Goal: Information Seeking & Learning: Learn about a topic

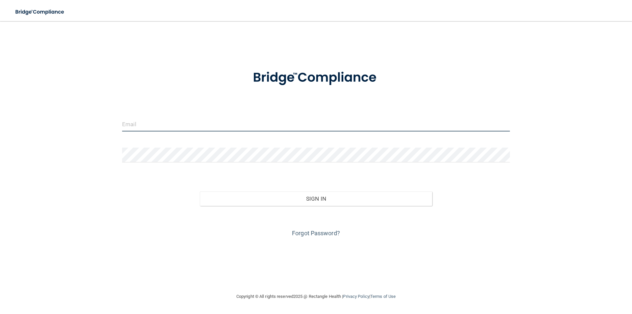
click at [159, 121] on input "email" at bounding box center [316, 124] width 388 height 15
type input "[EMAIL_ADDRESS][DOMAIN_NAME]"
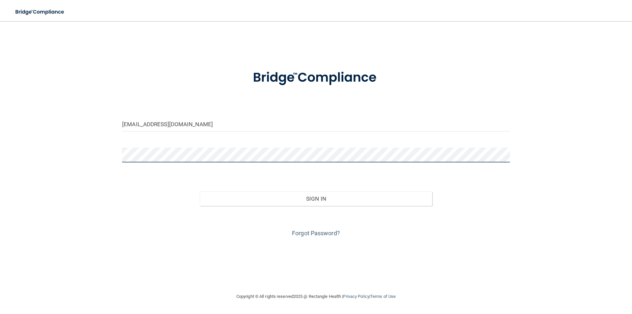
click at [200, 191] on button "Sign In" at bounding box center [316, 198] width 233 height 14
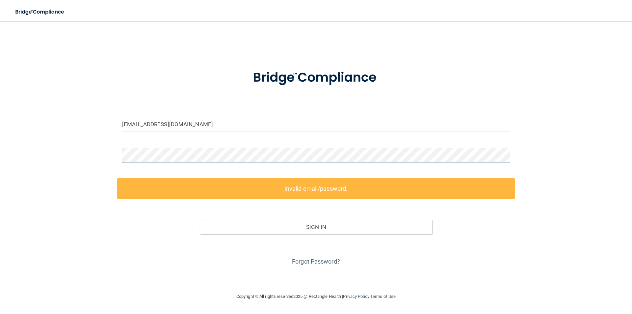
click at [0, 139] on main "autumnjohns21@gmail.com Invalid email/password. You don't have permission to ac…" at bounding box center [316, 167] width 632 height 293
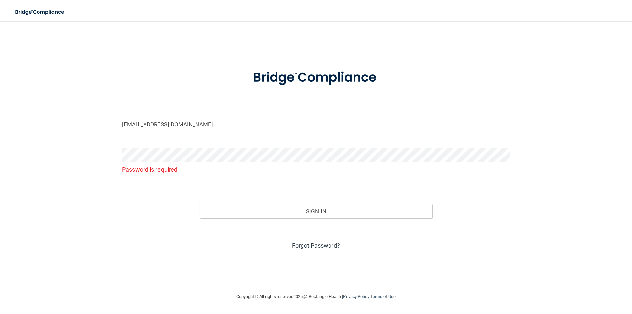
click at [302, 244] on link "Forgot Password?" at bounding box center [316, 245] width 48 height 7
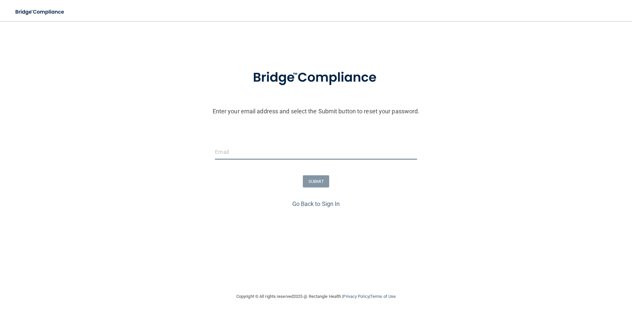
click at [230, 147] on input "email" at bounding box center [316, 151] width 202 height 15
type input "[EMAIL_ADDRESS][DOMAIN_NAME]"
click at [322, 184] on button "SUBMIT" at bounding box center [316, 181] width 27 height 12
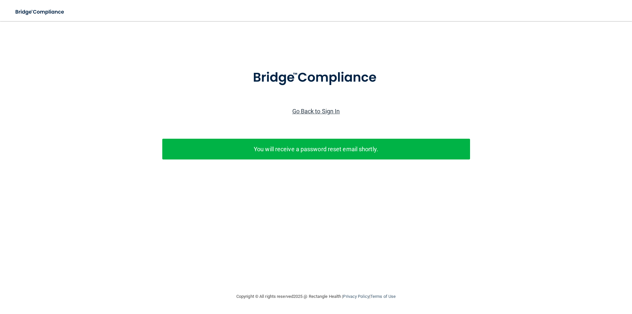
click at [310, 111] on link "Go Back to Sign In" at bounding box center [316, 111] width 48 height 7
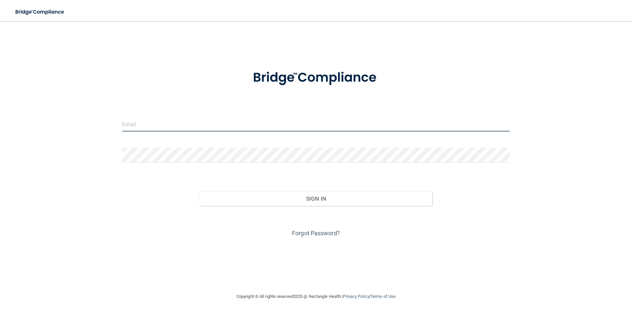
click at [173, 126] on input "email" at bounding box center [316, 124] width 388 height 15
type input "[EMAIL_ADDRESS][DOMAIN_NAME]"
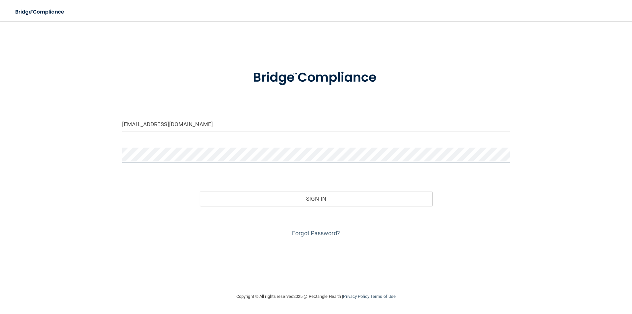
click at [200, 191] on button "Sign In" at bounding box center [316, 198] width 233 height 14
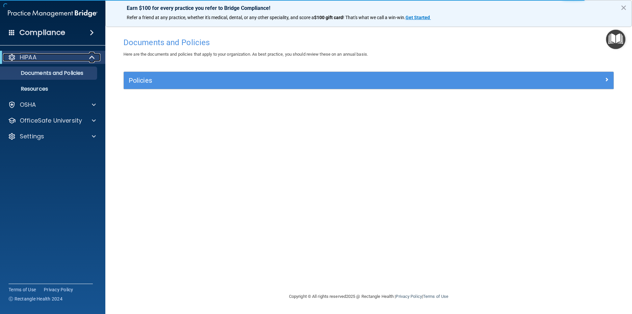
click at [68, 57] on div "HIPAA" at bounding box center [43, 57] width 81 height 8
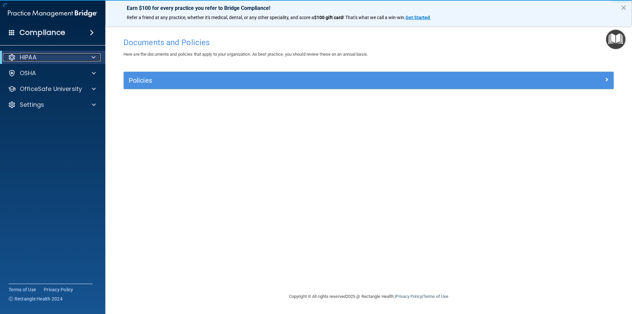
click at [68, 57] on div "HIPAA" at bounding box center [43, 57] width 81 height 8
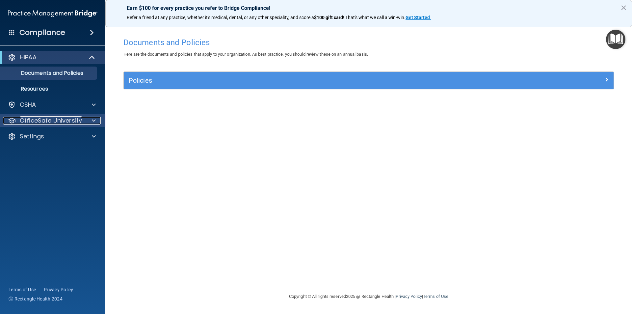
click at [59, 120] on p "OfficeSafe University" at bounding box center [51, 121] width 62 height 8
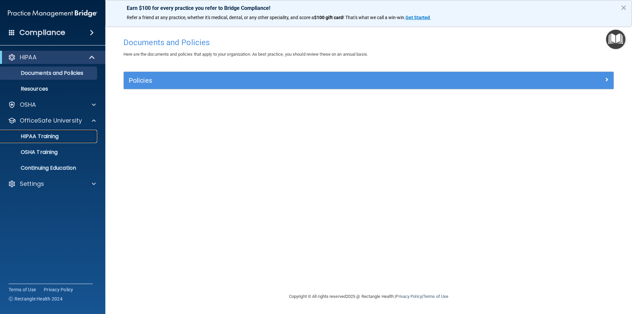
click at [59, 135] on p "HIPAA Training" at bounding box center [31, 136] width 54 height 7
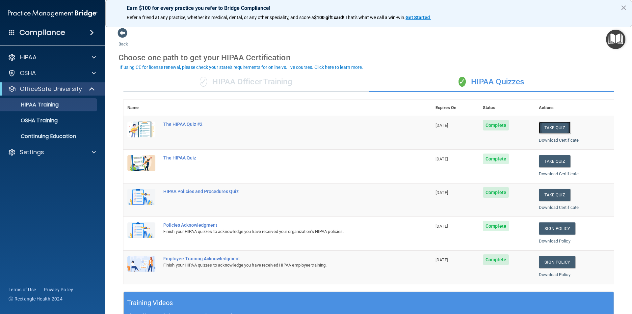
click at [554, 124] on button "Take Quiz" at bounding box center [555, 127] width 32 height 12
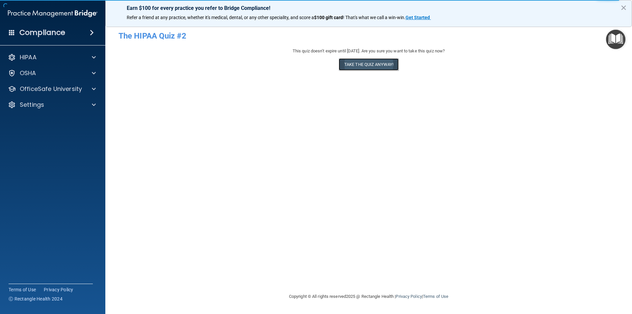
click at [365, 65] on button "Take the quiz anyway!" at bounding box center [369, 64] width 60 height 12
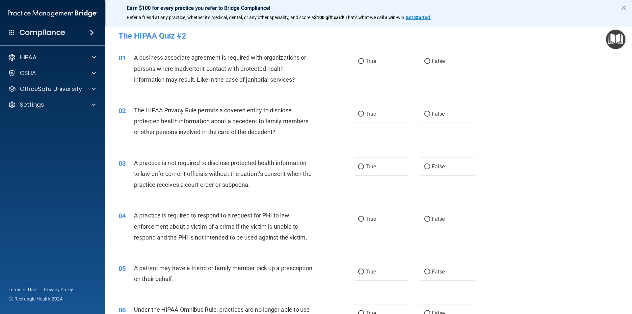
scroll to position [33, 0]
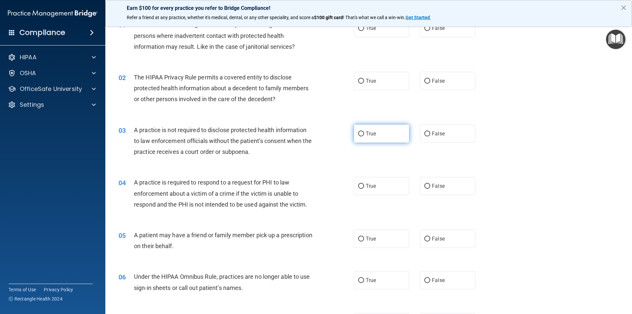
click at [369, 130] on label "True" at bounding box center [381, 133] width 55 height 18
click at [364, 131] on input "True" at bounding box center [361, 133] width 6 height 5
radio input "true"
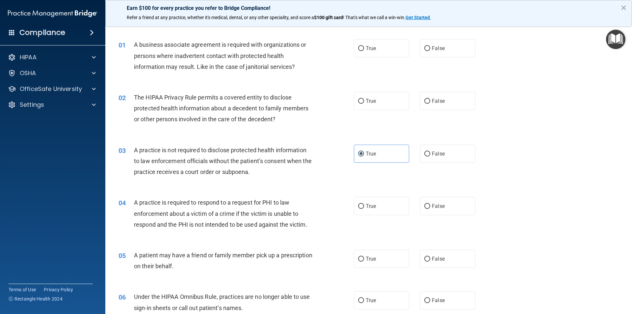
scroll to position [0, 0]
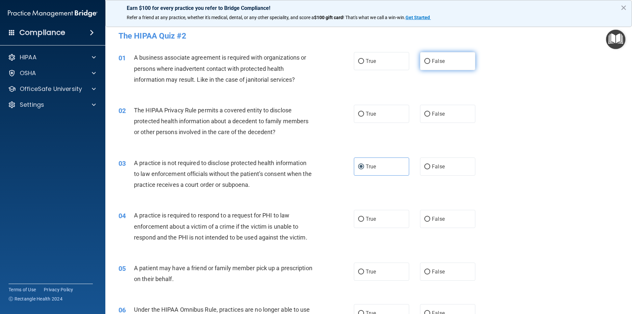
click at [447, 58] on label "False" at bounding box center [447, 61] width 55 height 18
click at [430, 59] on input "False" at bounding box center [427, 61] width 6 height 5
radio input "true"
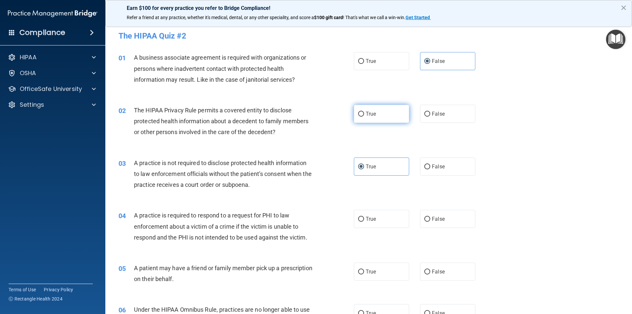
click at [378, 120] on label "True" at bounding box center [381, 114] width 55 height 18
click at [364, 117] on input "True" at bounding box center [361, 114] width 6 height 5
radio input "true"
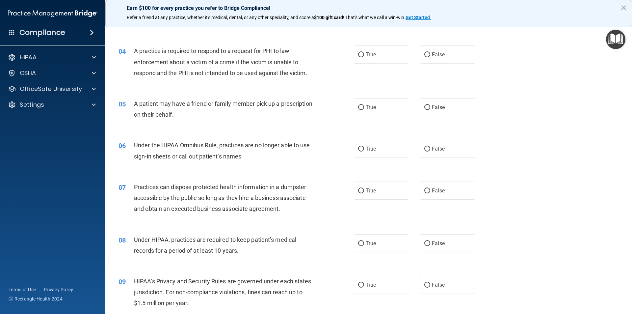
scroll to position [165, 0]
click at [394, 54] on label "True" at bounding box center [381, 54] width 55 height 18
click at [364, 54] on input "True" at bounding box center [361, 54] width 6 height 5
radio input "true"
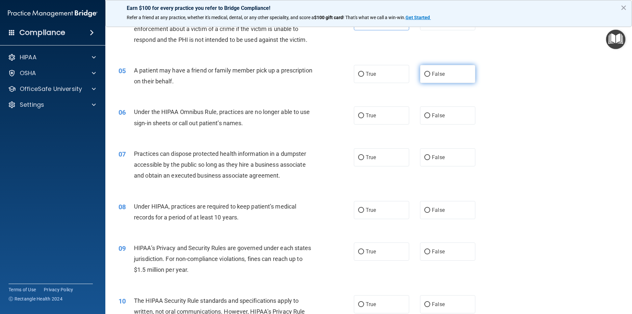
click at [427, 78] on label "False" at bounding box center [447, 74] width 55 height 18
click at [427, 77] on input "False" at bounding box center [427, 74] width 6 height 5
radio input "true"
click at [367, 117] on span "True" at bounding box center [371, 115] width 10 height 6
click at [364, 117] on input "True" at bounding box center [361, 115] width 6 height 5
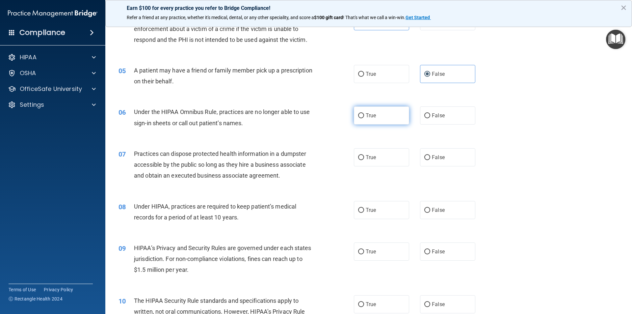
radio input "true"
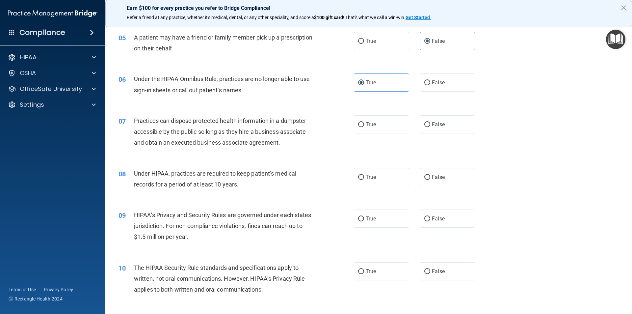
scroll to position [263, 0]
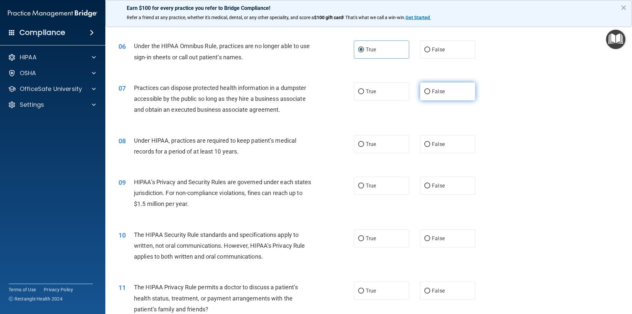
click at [432, 88] on span "False" at bounding box center [438, 91] width 13 height 6
click at [430, 89] on input "False" at bounding box center [427, 91] width 6 height 5
radio input "true"
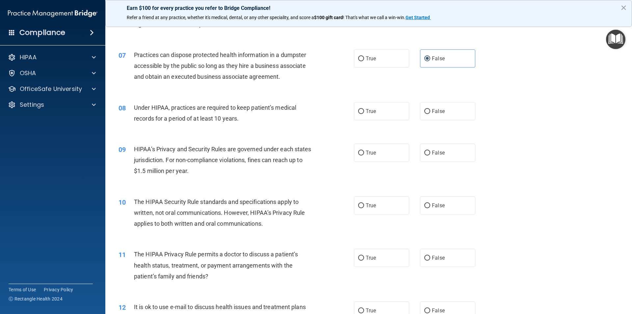
scroll to position [329, 0]
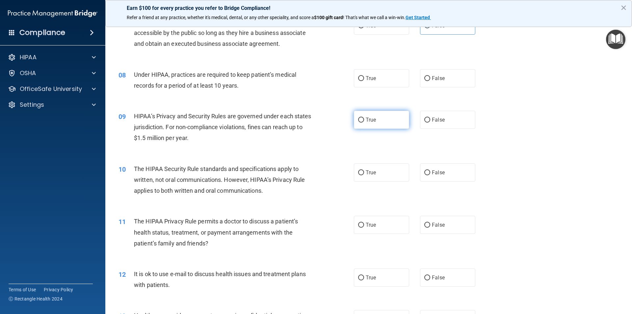
click at [375, 119] on label "True" at bounding box center [381, 120] width 55 height 18
click at [364, 119] on input "True" at bounding box center [361, 119] width 6 height 5
radio input "true"
click at [427, 79] on input "False" at bounding box center [427, 78] width 6 height 5
radio input "true"
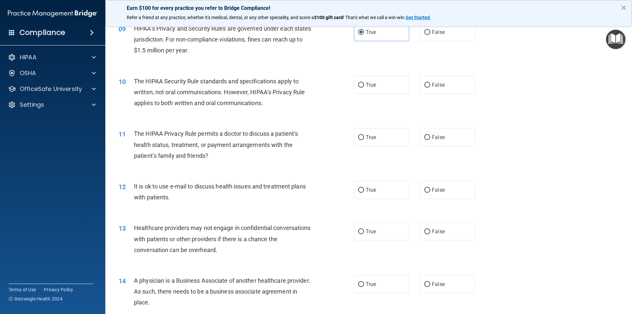
scroll to position [428, 0]
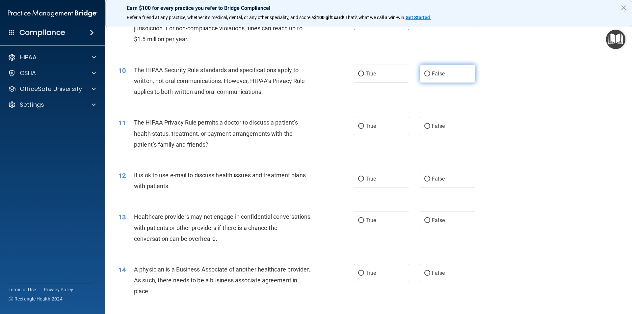
click at [427, 79] on label "False" at bounding box center [447, 74] width 55 height 18
click at [427, 76] on input "False" at bounding box center [427, 73] width 6 height 5
radio input "true"
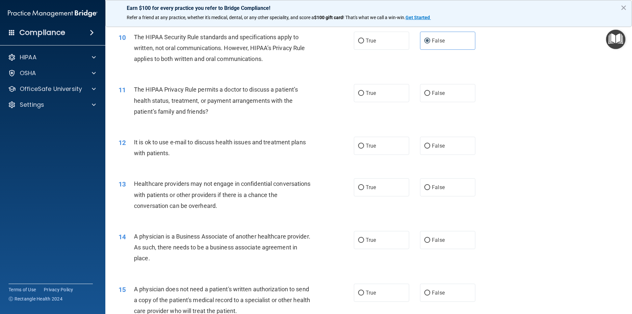
scroll to position [494, 0]
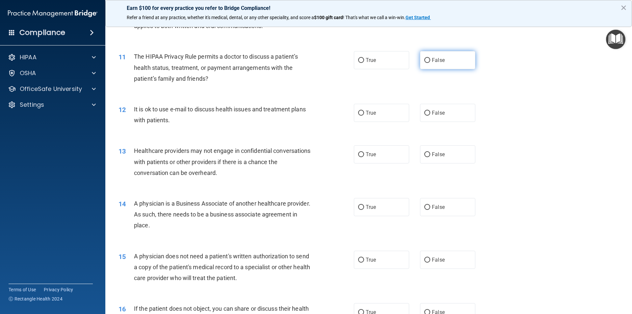
click at [429, 66] on label "False" at bounding box center [447, 60] width 55 height 18
click at [429, 63] on input "False" at bounding box center [427, 60] width 6 height 5
radio input "true"
click at [444, 117] on label "False" at bounding box center [447, 113] width 55 height 18
click at [430, 116] on input "False" at bounding box center [427, 113] width 6 height 5
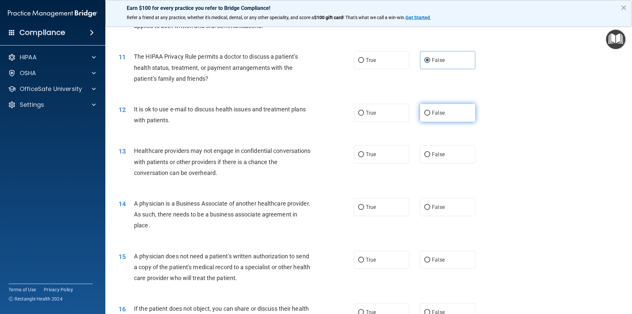
radio input "true"
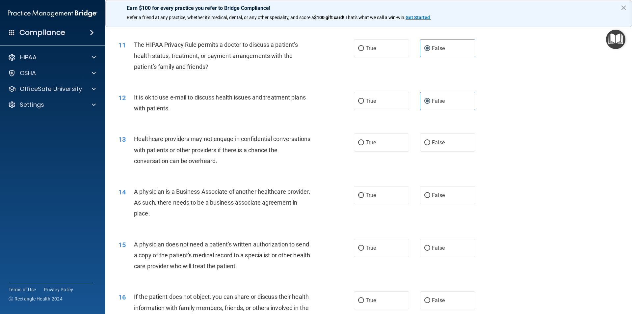
scroll to position [527, 0]
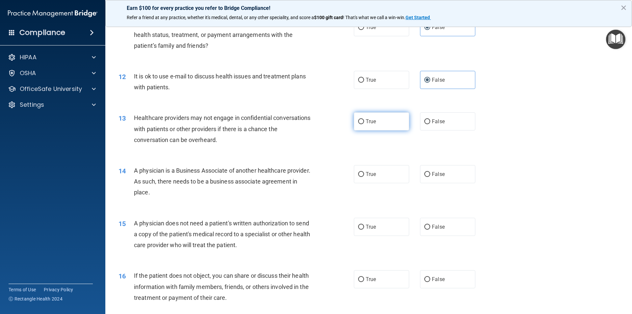
click at [380, 122] on label "True" at bounding box center [381, 121] width 55 height 18
click at [364, 122] on input "True" at bounding box center [361, 121] width 6 height 5
radio input "true"
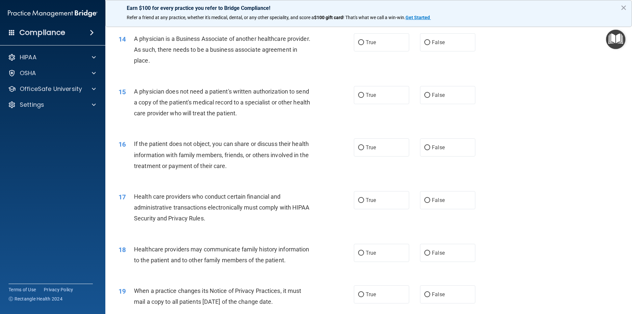
scroll to position [625, 0]
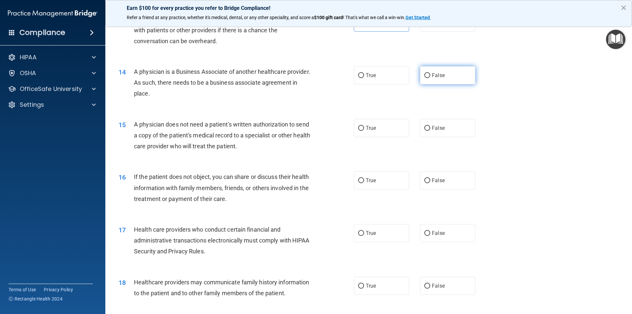
click at [447, 73] on label "False" at bounding box center [447, 75] width 55 height 18
click at [430, 73] on input "False" at bounding box center [427, 75] width 6 height 5
radio input "true"
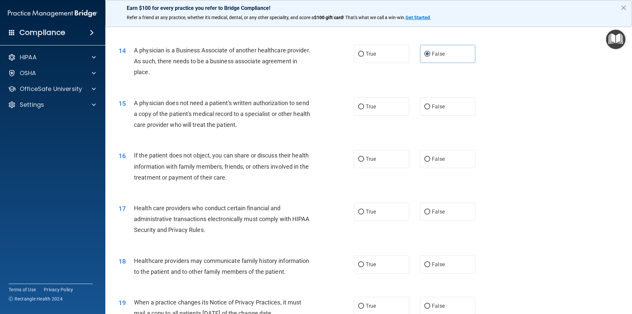
scroll to position [658, 0]
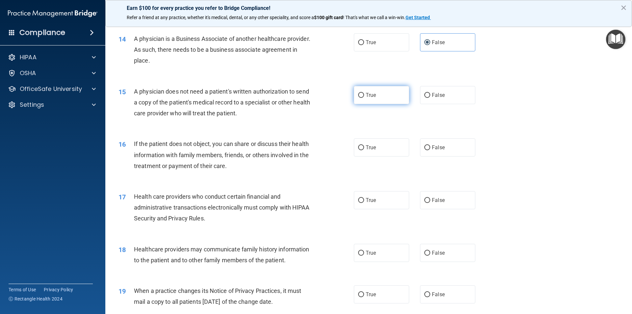
click at [378, 102] on label "True" at bounding box center [381, 95] width 55 height 18
click at [364, 98] on input "True" at bounding box center [361, 95] width 6 height 5
radio input "true"
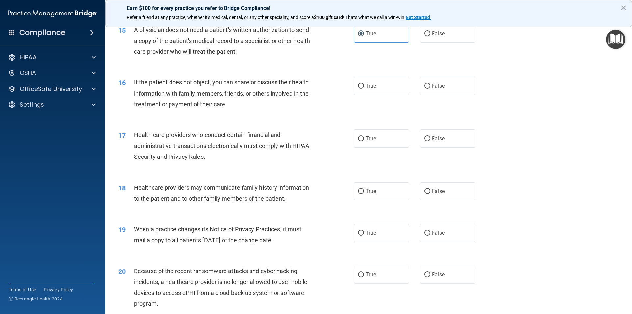
scroll to position [757, 0]
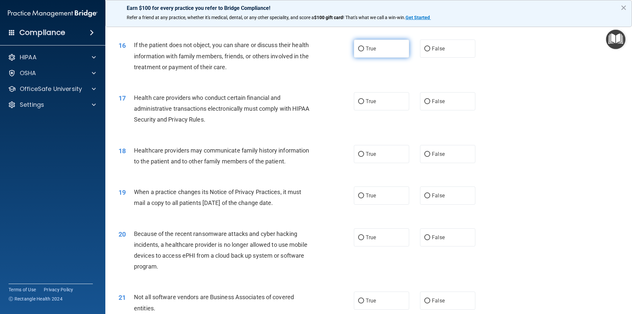
click at [387, 56] on label "True" at bounding box center [381, 48] width 55 height 18
click at [364, 51] on input "True" at bounding box center [361, 48] width 6 height 5
radio input "true"
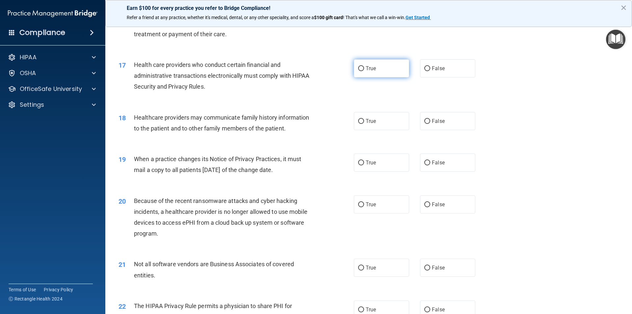
click at [376, 70] on label "True" at bounding box center [381, 68] width 55 height 18
click at [364, 70] on input "True" at bounding box center [361, 68] width 6 height 5
radio input "true"
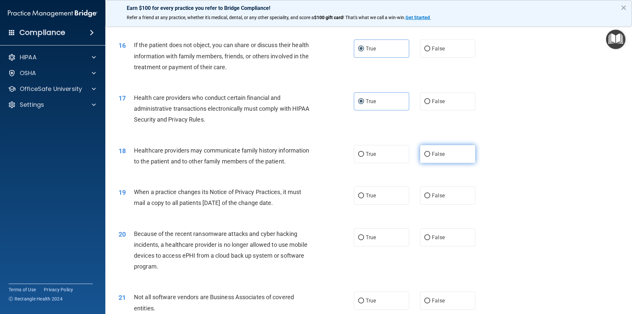
click at [446, 153] on label "False" at bounding box center [447, 154] width 55 height 18
click at [430, 153] on input "False" at bounding box center [427, 154] width 6 height 5
radio input "true"
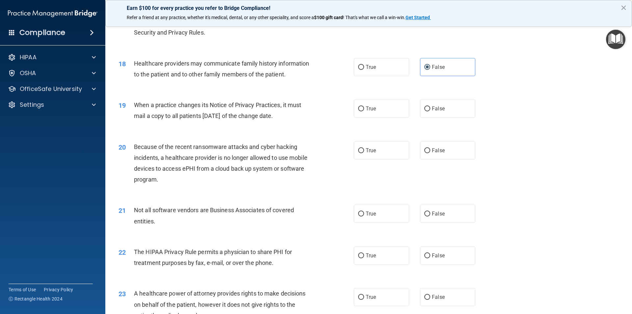
scroll to position [856, 0]
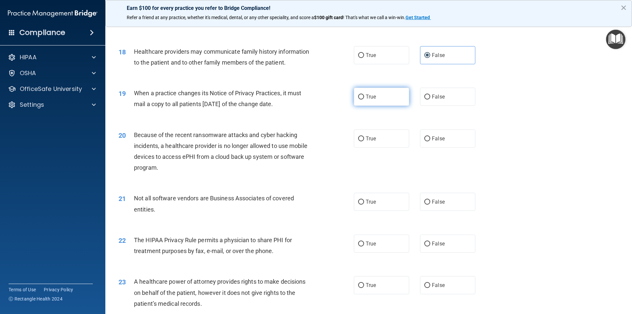
click at [376, 95] on label "True" at bounding box center [381, 97] width 55 height 18
click at [364, 95] on input "True" at bounding box center [361, 96] width 6 height 5
radio input "true"
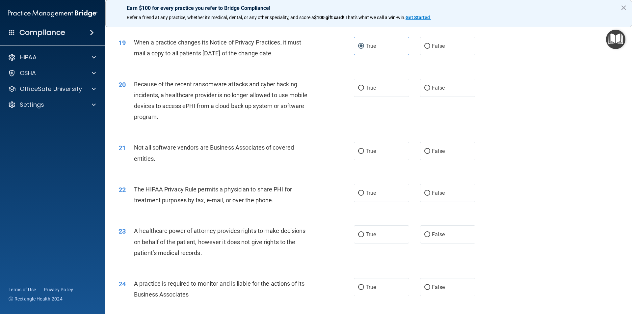
scroll to position [921, 0]
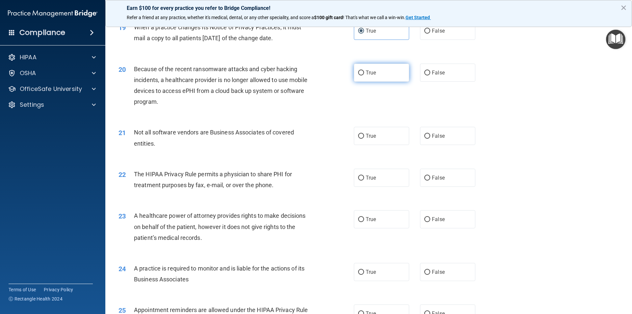
click at [391, 81] on label "True" at bounding box center [381, 73] width 55 height 18
click at [364, 75] on input "True" at bounding box center [361, 72] width 6 height 5
radio input "true"
click at [390, 132] on label "True" at bounding box center [381, 136] width 55 height 18
click at [364, 134] on input "True" at bounding box center [361, 136] width 6 height 5
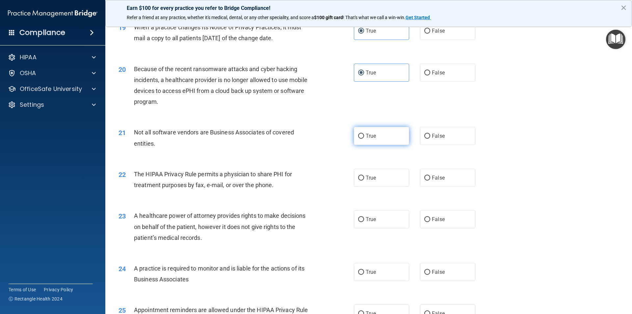
radio input "true"
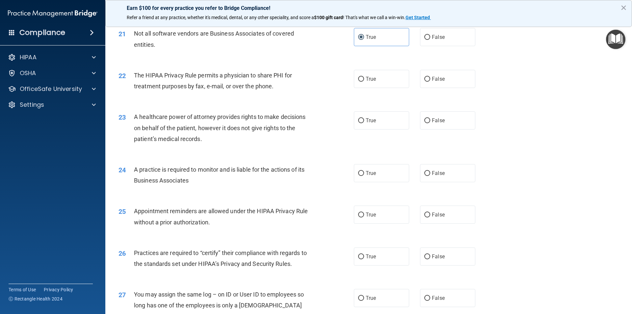
scroll to position [1053, 0]
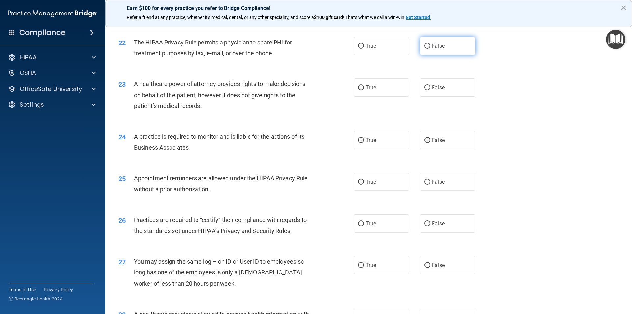
click at [459, 48] on label "False" at bounding box center [447, 46] width 55 height 18
click at [430, 48] on input "False" at bounding box center [427, 46] width 6 height 5
radio input "true"
click at [432, 89] on span "False" at bounding box center [438, 87] width 13 height 6
click at [430, 89] on input "False" at bounding box center [427, 87] width 6 height 5
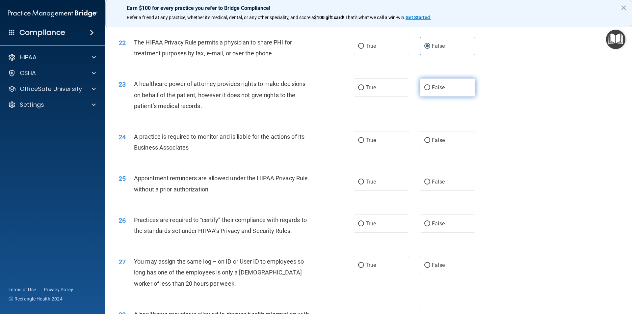
radio input "true"
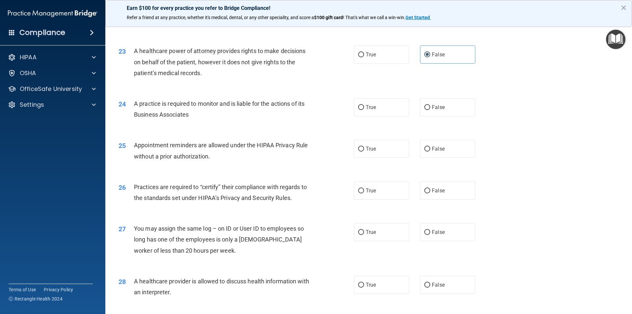
scroll to position [1119, 0]
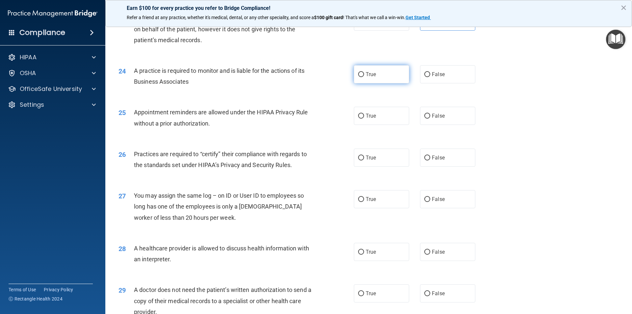
click at [395, 72] on label "True" at bounding box center [381, 74] width 55 height 18
click at [364, 72] on input "True" at bounding box center [361, 74] width 6 height 5
radio input "true"
click at [452, 79] on label "False" at bounding box center [447, 74] width 55 height 18
click at [430, 77] on input "False" at bounding box center [427, 74] width 6 height 5
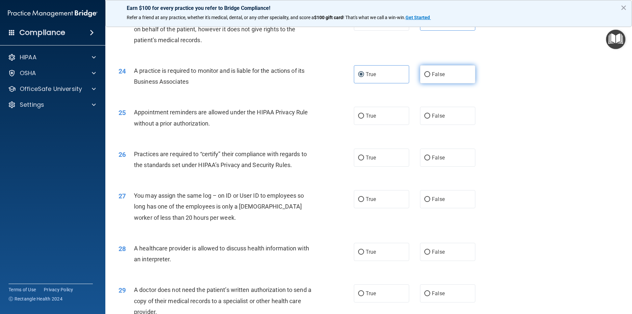
radio input "true"
radio input "false"
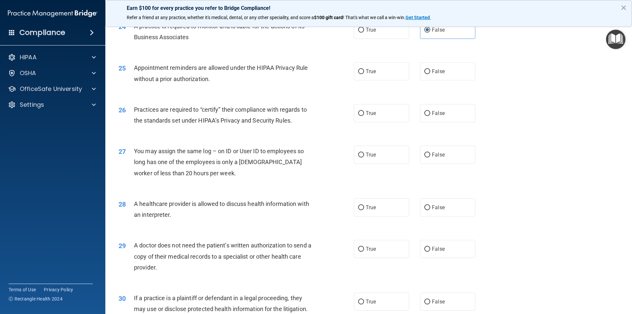
scroll to position [1152, 0]
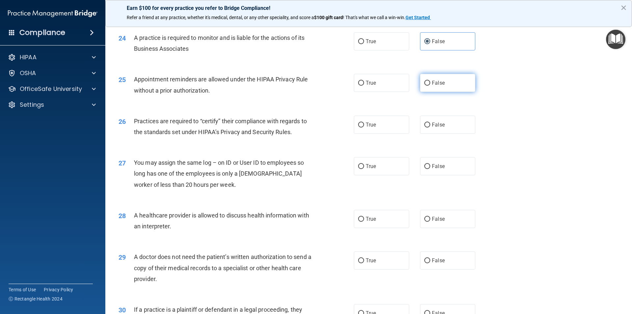
click at [468, 84] on label "False" at bounding box center [447, 83] width 55 height 18
click at [430, 84] on input "False" at bounding box center [427, 83] width 6 height 5
radio input "true"
click at [380, 116] on label "True" at bounding box center [381, 125] width 55 height 18
click at [364, 122] on input "True" at bounding box center [361, 124] width 6 height 5
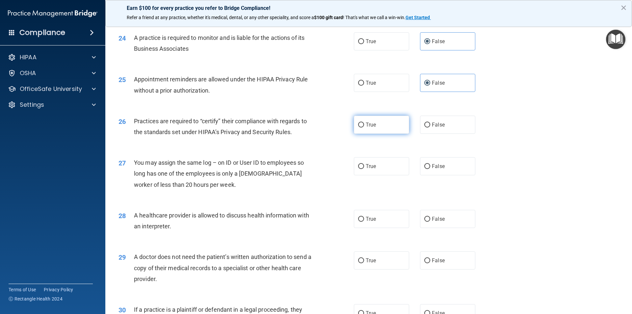
radio input "true"
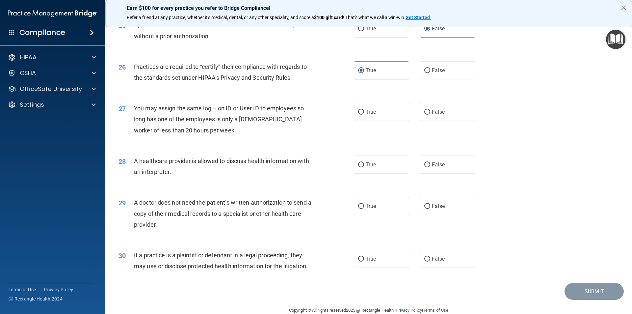
scroll to position [1218, 0]
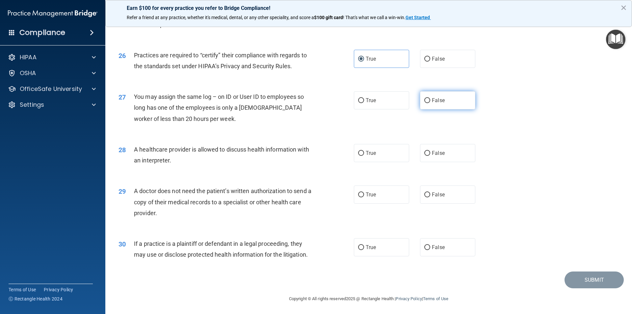
click at [433, 98] on span "False" at bounding box center [438, 100] width 13 height 6
click at [430, 98] on input "False" at bounding box center [427, 100] width 6 height 5
radio input "true"
click at [366, 150] on span "True" at bounding box center [371, 153] width 10 height 6
click at [364, 151] on input "True" at bounding box center [361, 153] width 6 height 5
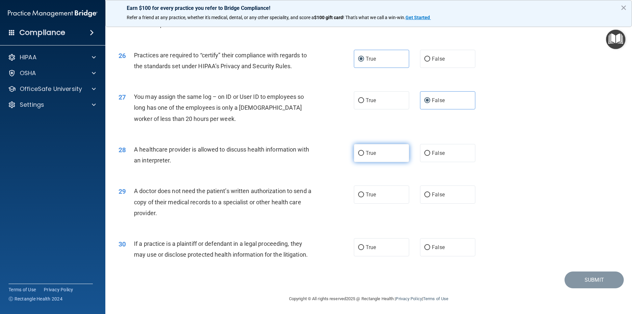
radio input "true"
click at [361, 194] on input "True" at bounding box center [361, 194] width 6 height 5
radio input "true"
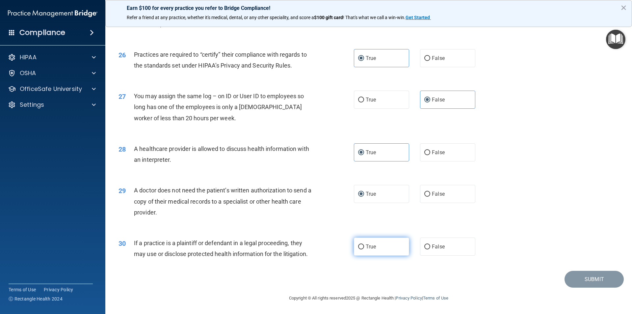
click at [385, 251] on label "True" at bounding box center [381, 246] width 55 height 18
click at [364, 249] on input "True" at bounding box center [361, 246] width 6 height 5
radio input "true"
click at [583, 284] on button "Submit" at bounding box center [593, 279] width 59 height 17
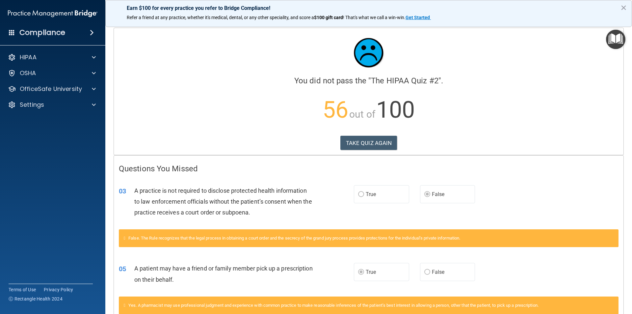
click at [370, 194] on span "True" at bounding box center [371, 194] width 10 height 6
click at [370, 142] on button "TAKE QUIZ AGAIN" at bounding box center [368, 143] width 57 height 14
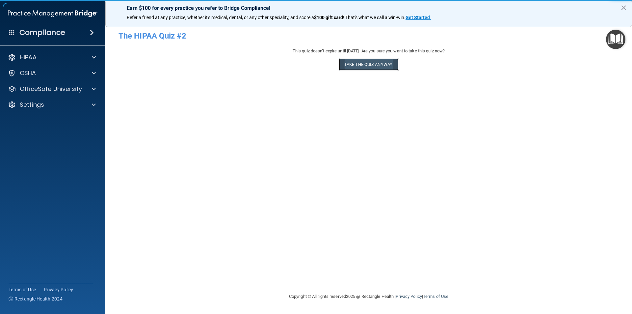
click at [374, 60] on button "Take the quiz anyway!" at bounding box center [369, 64] width 60 height 12
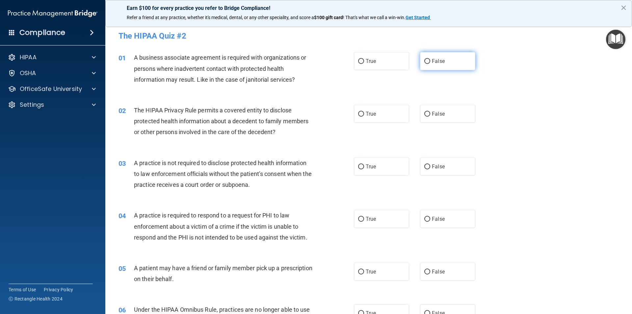
click at [435, 61] on span "False" at bounding box center [438, 61] width 13 height 6
click at [430, 61] on input "False" at bounding box center [427, 61] width 6 height 5
radio input "true"
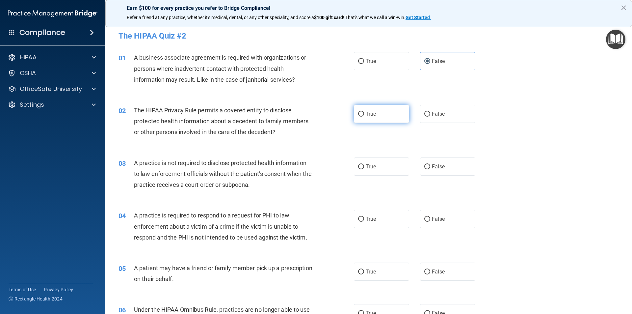
click at [354, 113] on label "True" at bounding box center [381, 114] width 55 height 18
click at [358, 113] on input "True" at bounding box center [361, 114] width 6 height 5
radio input "true"
click at [427, 167] on label "False" at bounding box center [447, 166] width 55 height 18
click at [427, 167] on input "False" at bounding box center [427, 166] width 6 height 5
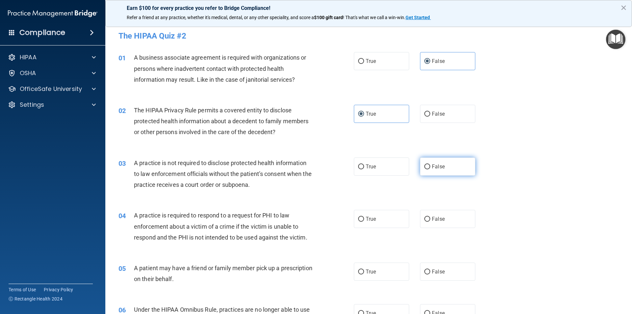
radio input "true"
click at [385, 219] on label "True" at bounding box center [381, 219] width 55 height 18
click at [364, 219] on input "True" at bounding box center [361, 219] width 6 height 5
radio input "true"
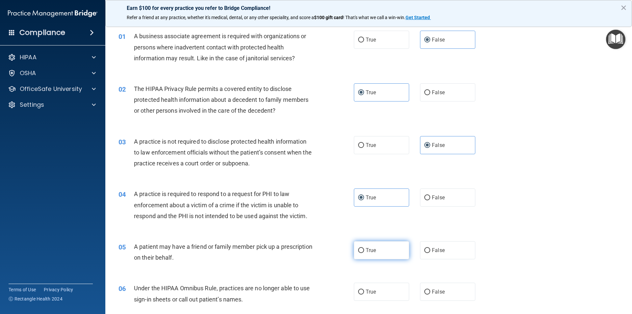
scroll to position [33, 0]
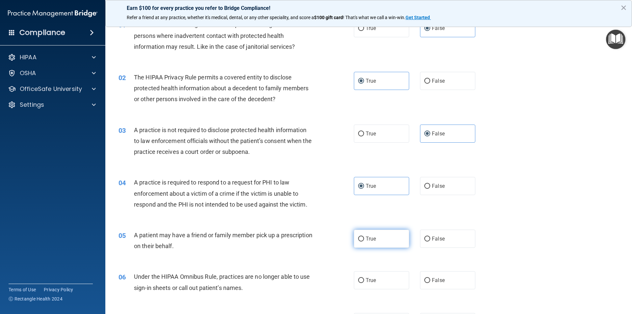
click at [368, 239] on span "True" at bounding box center [371, 238] width 10 height 6
click at [364, 239] on input "True" at bounding box center [361, 238] width 6 height 5
radio input "true"
click at [427, 285] on label "False" at bounding box center [447, 280] width 55 height 18
click at [427, 283] on input "False" at bounding box center [427, 280] width 6 height 5
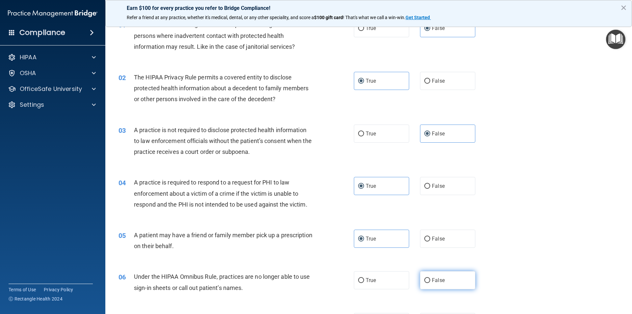
radio input "true"
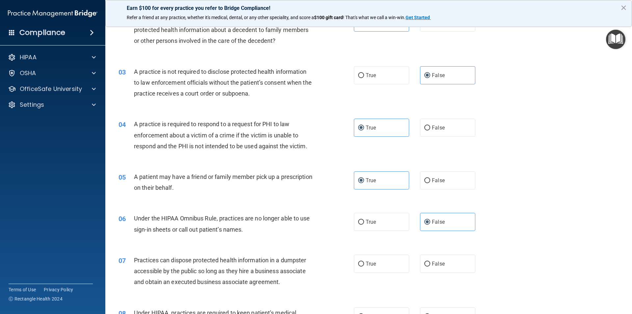
scroll to position [99, 0]
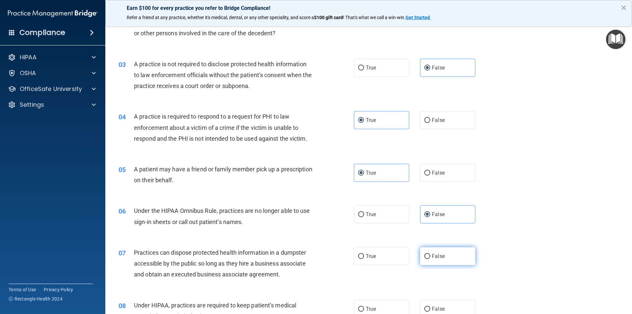
click at [438, 262] on label "False" at bounding box center [447, 256] width 55 height 18
click at [430, 259] on input "False" at bounding box center [427, 256] width 6 height 5
radio input "true"
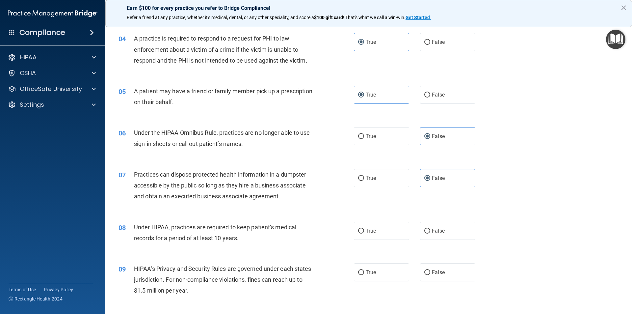
scroll to position [197, 0]
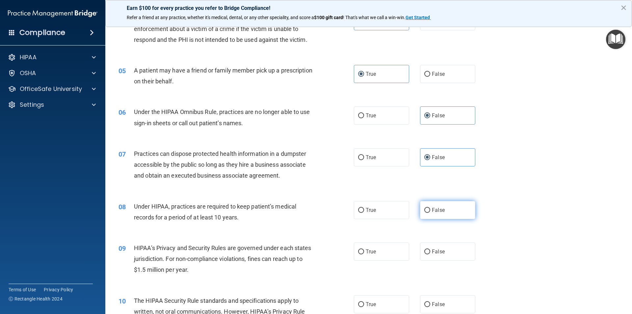
click at [434, 216] on label "False" at bounding box center [447, 210] width 55 height 18
click at [430, 213] on input "False" at bounding box center [427, 210] width 6 height 5
radio input "true"
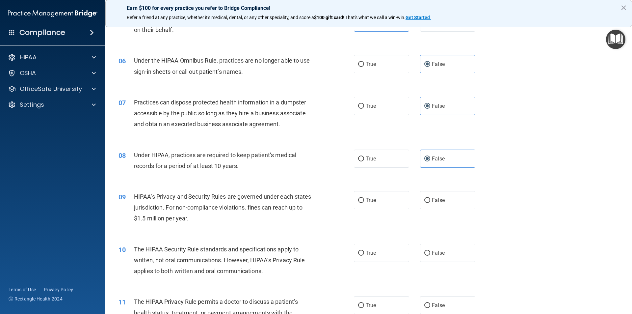
scroll to position [263, 0]
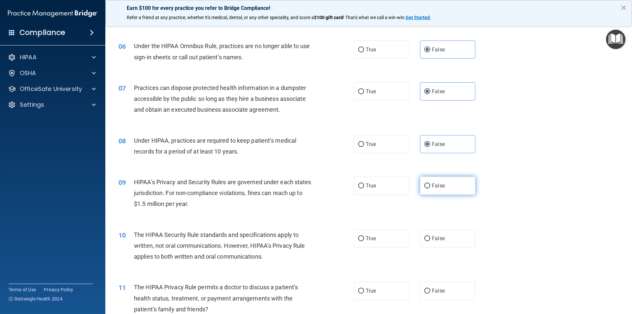
click at [439, 186] on span "False" at bounding box center [438, 185] width 13 height 6
click at [430, 186] on input "False" at bounding box center [427, 185] width 6 height 5
radio input "true"
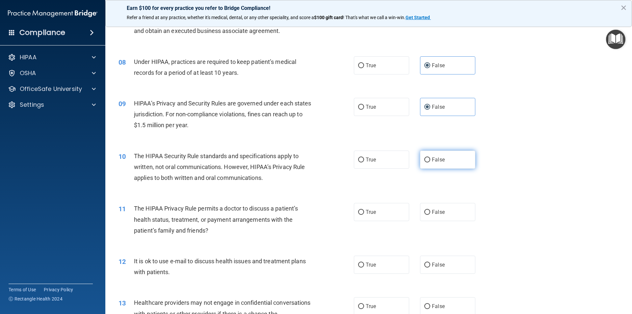
scroll to position [362, 0]
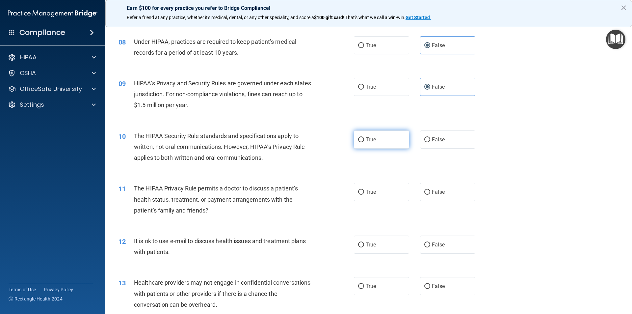
click at [384, 139] on label "True" at bounding box center [381, 139] width 55 height 18
click at [364, 139] on input "True" at bounding box center [361, 139] width 6 height 5
radio input "true"
click at [379, 189] on label "True" at bounding box center [381, 192] width 55 height 18
click at [364, 190] on input "True" at bounding box center [361, 192] width 6 height 5
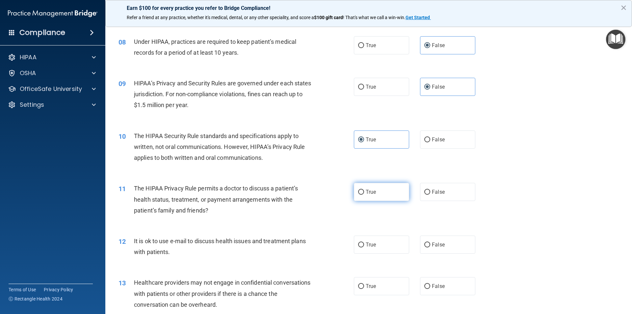
radio input "true"
click at [371, 236] on label "True" at bounding box center [381, 244] width 55 height 18
click at [364, 242] on input "True" at bounding box center [361, 244] width 6 height 5
radio input "true"
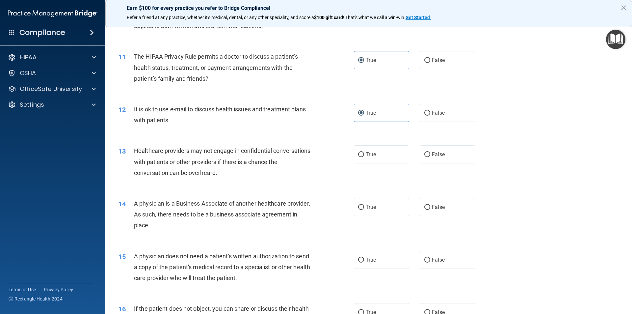
scroll to position [527, 0]
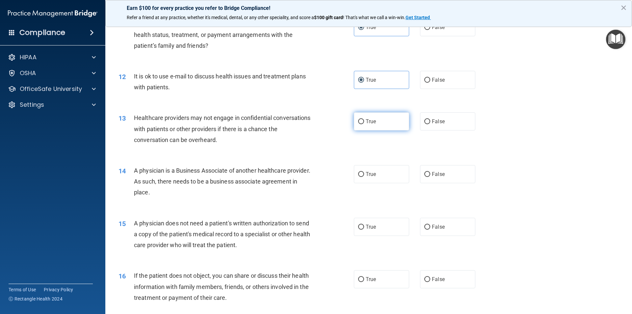
click at [377, 125] on label "True" at bounding box center [381, 121] width 55 height 18
click at [364, 124] on input "True" at bounding box center [361, 121] width 6 height 5
radio input "true"
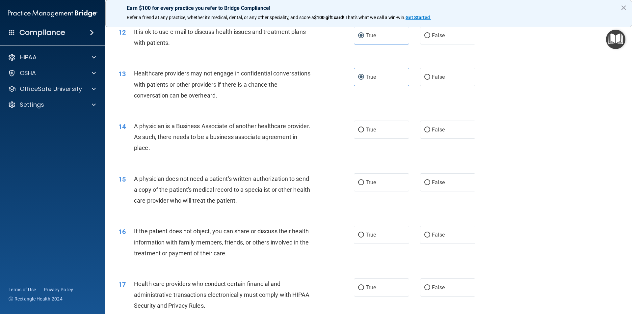
scroll to position [559, 0]
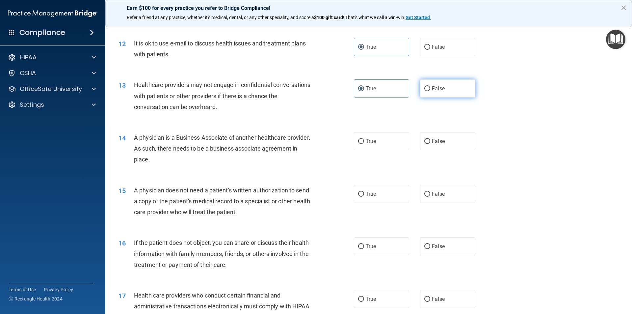
click at [434, 92] on label "False" at bounding box center [447, 88] width 55 height 18
click at [430, 91] on input "False" at bounding box center [427, 88] width 6 height 5
radio input "true"
radio input "false"
click at [437, 144] on label "False" at bounding box center [447, 141] width 55 height 18
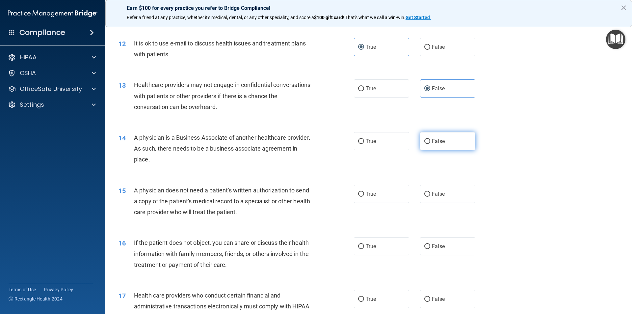
click at [430, 144] on input "False" at bounding box center [427, 141] width 6 height 5
radio input "true"
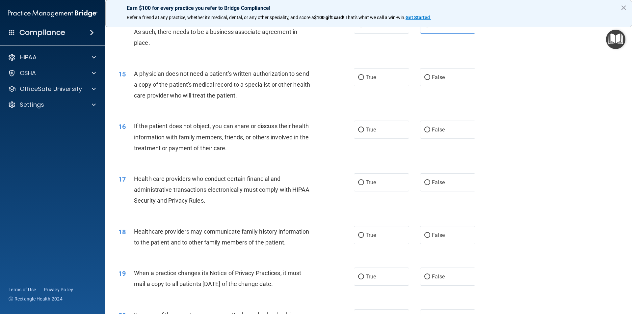
scroll to position [691, 0]
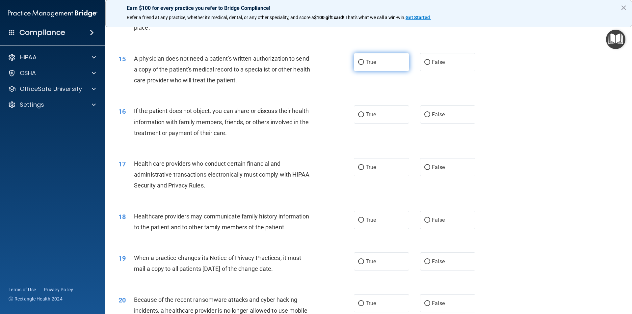
click at [381, 65] on label "True" at bounding box center [381, 62] width 55 height 18
click at [364, 65] on input "True" at bounding box center [361, 62] width 6 height 5
radio input "true"
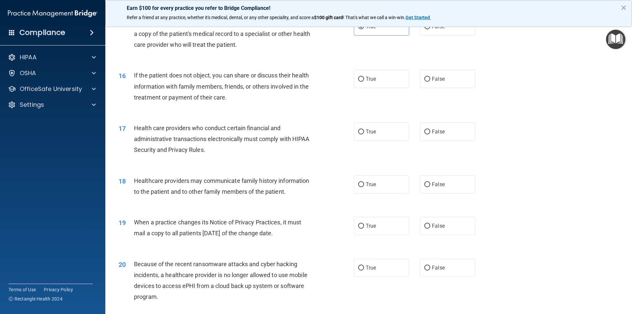
scroll to position [757, 0]
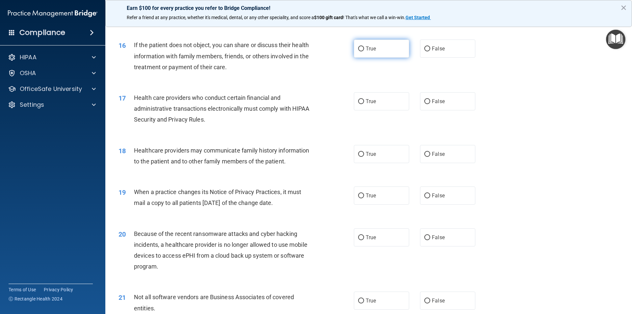
click at [390, 55] on label "True" at bounding box center [381, 48] width 55 height 18
click at [364, 51] on input "True" at bounding box center [361, 48] width 6 height 5
radio input "true"
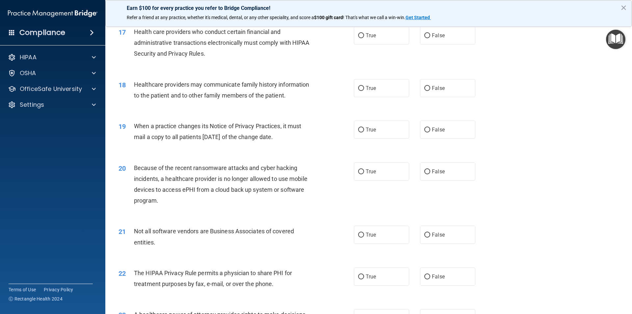
scroll to position [790, 0]
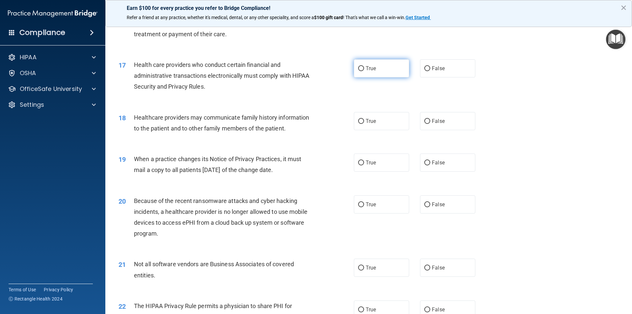
click at [383, 68] on label "True" at bounding box center [381, 68] width 55 height 18
click at [364, 68] on input "True" at bounding box center [361, 68] width 6 height 5
radio input "true"
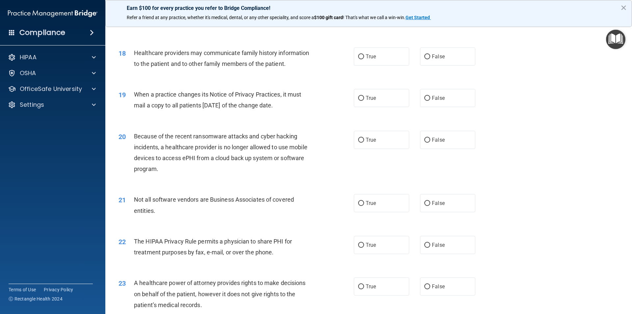
scroll to position [856, 0]
click at [455, 54] on label "False" at bounding box center [447, 55] width 55 height 18
click at [430, 54] on input "False" at bounding box center [427, 55] width 6 height 5
radio input "true"
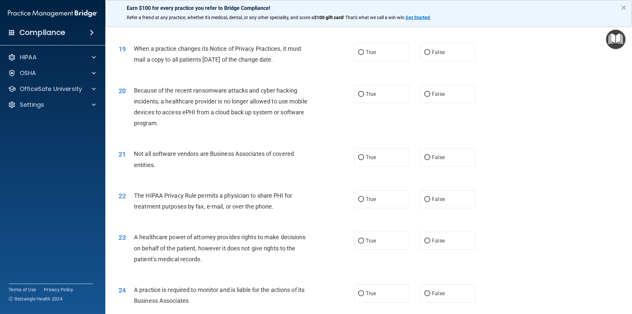
scroll to position [889, 0]
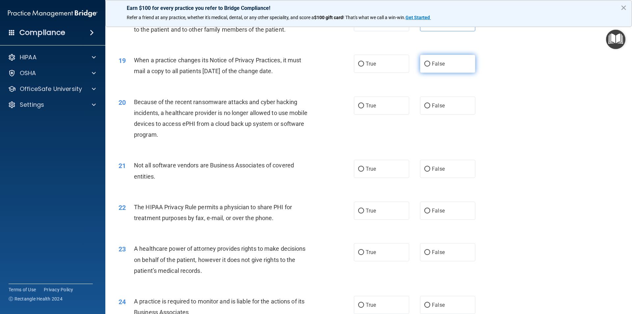
click at [441, 69] on label "False" at bounding box center [447, 64] width 55 height 18
click at [430, 66] on input "False" at bounding box center [427, 64] width 6 height 5
radio input "true"
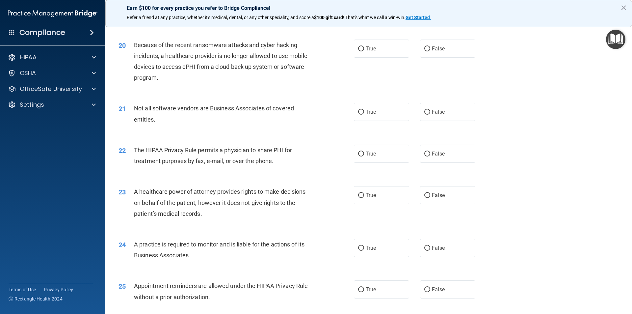
scroll to position [954, 0]
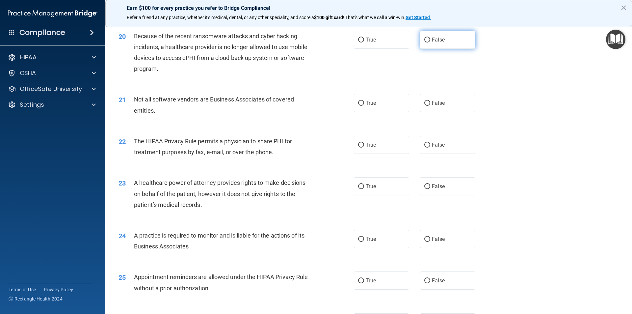
click at [432, 39] on span "False" at bounding box center [438, 40] width 13 height 6
click at [430, 39] on input "False" at bounding box center [427, 40] width 6 height 5
radio input "true"
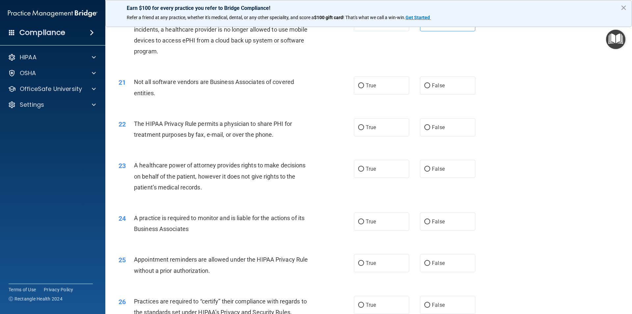
scroll to position [987, 0]
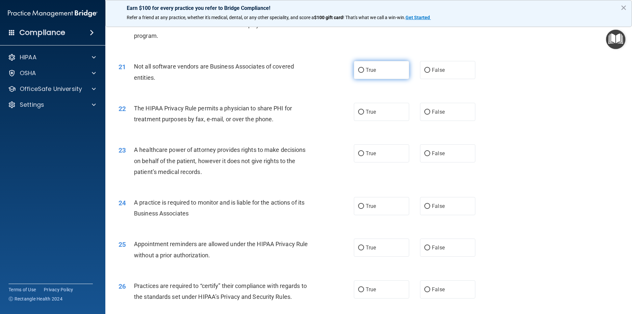
click at [374, 68] on label "True" at bounding box center [381, 70] width 55 height 18
click at [364, 68] on input "True" at bounding box center [361, 70] width 6 height 5
radio input "true"
click at [392, 115] on label "True" at bounding box center [381, 112] width 55 height 18
click at [364, 115] on input "True" at bounding box center [361, 112] width 6 height 5
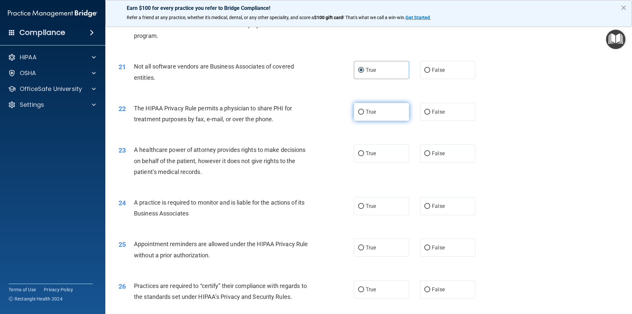
radio input "true"
click at [443, 148] on label "False" at bounding box center [447, 153] width 55 height 18
click at [430, 151] on input "False" at bounding box center [427, 153] width 6 height 5
radio input "true"
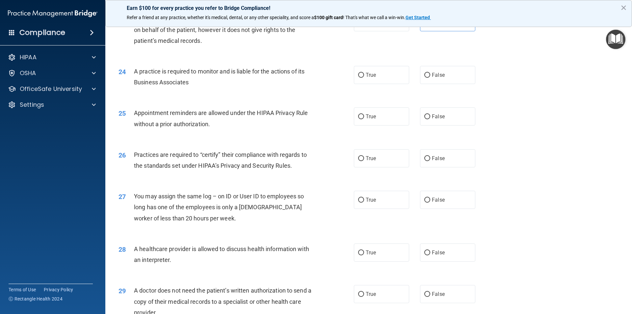
scroll to position [1119, 0]
click at [464, 77] on label "False" at bounding box center [447, 74] width 55 height 18
click at [430, 77] on input "False" at bounding box center [427, 74] width 6 height 5
radio input "true"
click at [374, 119] on label "True" at bounding box center [381, 116] width 55 height 18
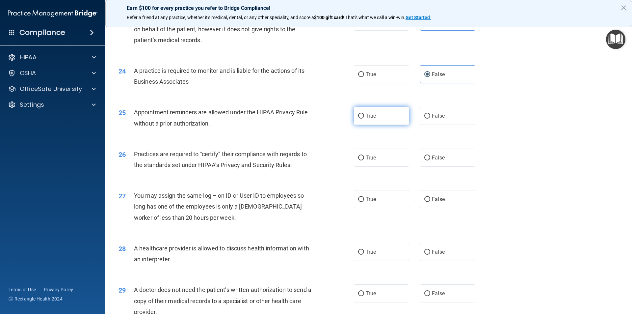
click at [364, 118] on input "True" at bounding box center [361, 116] width 6 height 5
radio input "true"
click at [442, 166] on label "False" at bounding box center [447, 157] width 55 height 18
click at [430, 160] on input "False" at bounding box center [427, 157] width 6 height 5
radio input "true"
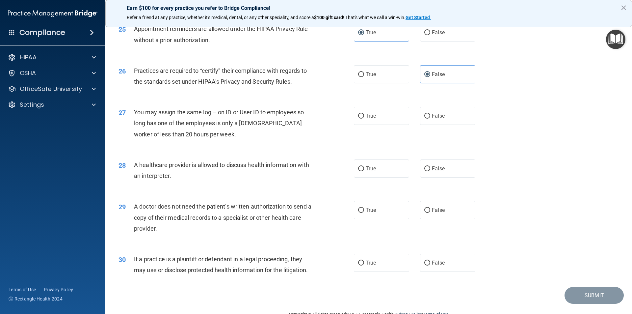
scroll to position [1218, 0]
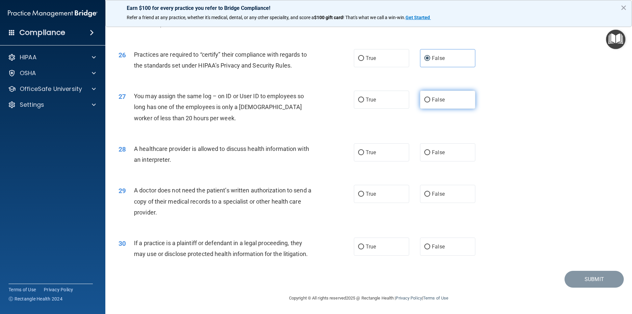
click at [432, 101] on span "False" at bounding box center [438, 99] width 13 height 6
click at [430, 101] on input "False" at bounding box center [427, 99] width 6 height 5
radio input "true"
click at [391, 155] on label "True" at bounding box center [381, 152] width 55 height 18
click at [364, 155] on input "True" at bounding box center [361, 152] width 6 height 5
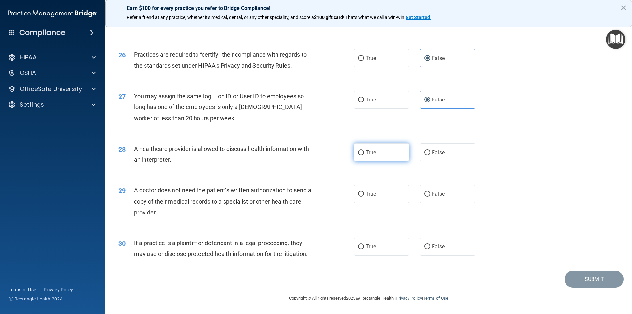
radio input "true"
click at [373, 196] on span "True" at bounding box center [371, 194] width 10 height 6
click at [364, 196] on input "True" at bounding box center [361, 194] width 6 height 5
radio input "true"
click at [392, 248] on label "True" at bounding box center [381, 246] width 55 height 18
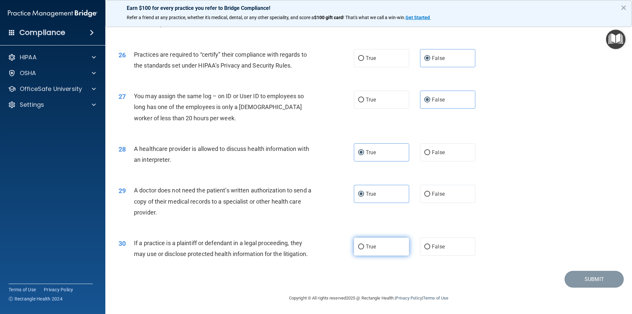
click at [364, 248] on input "True" at bounding box center [361, 246] width 6 height 5
radio input "true"
click at [577, 278] on button "Submit" at bounding box center [593, 279] width 59 height 17
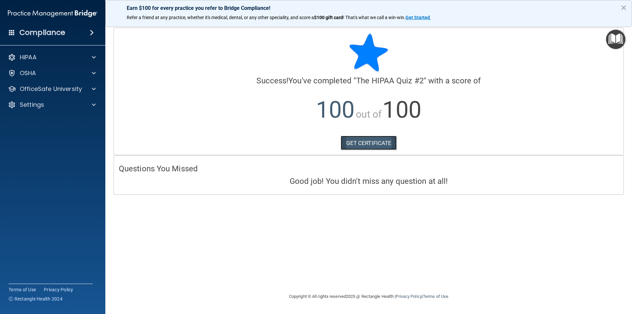
click at [367, 142] on link "GET CERTIFICATE" at bounding box center [369, 143] width 56 height 14
click at [60, 87] on p "OfficeSafe University" at bounding box center [51, 89] width 62 height 8
click at [62, 107] on div "HIPAA Training" at bounding box center [49, 104] width 90 height 7
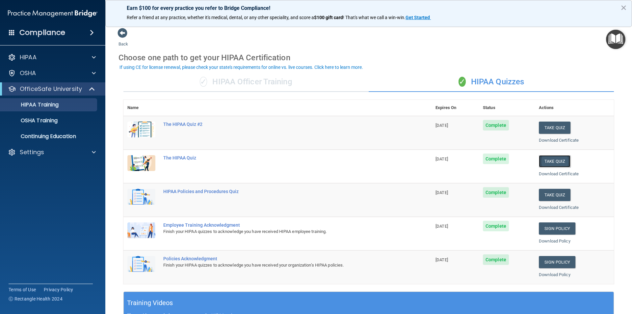
click at [551, 159] on button "Take Quiz" at bounding box center [555, 161] width 32 height 12
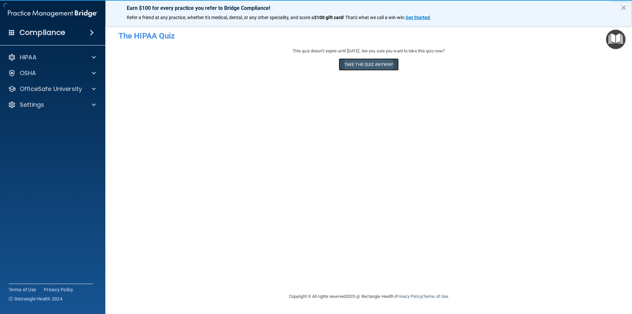
click at [376, 65] on button "Take the quiz anyway!" at bounding box center [369, 64] width 60 height 12
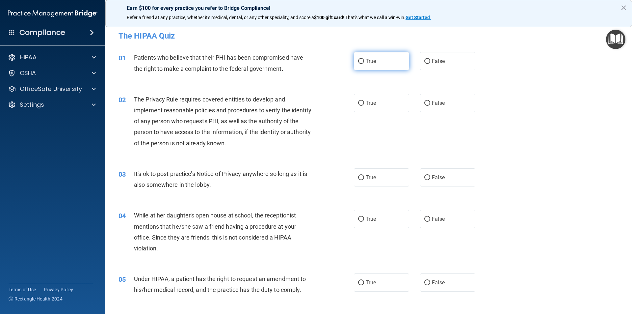
click at [380, 62] on label "True" at bounding box center [381, 61] width 55 height 18
click at [364, 62] on input "True" at bounding box center [361, 61] width 6 height 5
radio input "true"
click at [373, 106] on label "True" at bounding box center [381, 103] width 55 height 18
click at [364, 106] on input "True" at bounding box center [361, 103] width 6 height 5
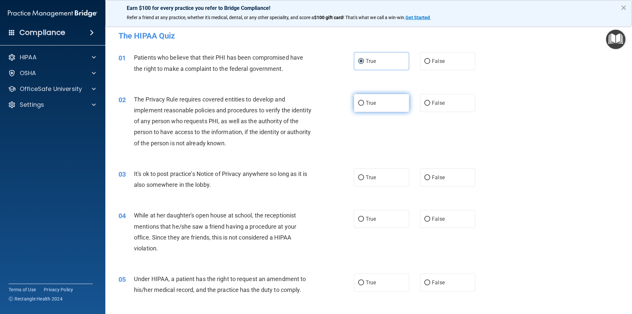
radio input "true"
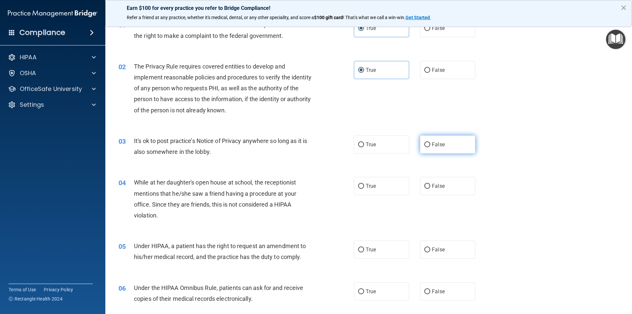
click at [446, 145] on label "False" at bounding box center [447, 144] width 55 height 18
click at [430, 145] on input "False" at bounding box center [427, 144] width 6 height 5
radio input "true"
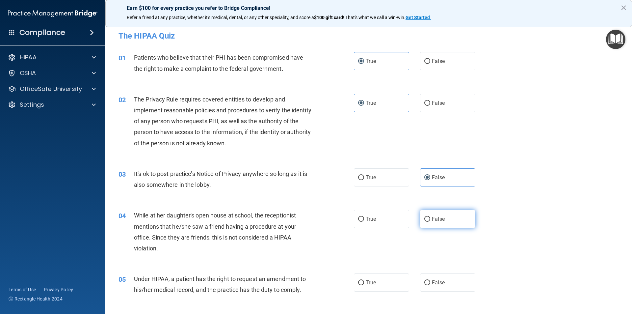
click at [442, 222] on label "False" at bounding box center [447, 219] width 55 height 18
click at [430, 221] on input "False" at bounding box center [427, 219] width 6 height 5
radio input "true"
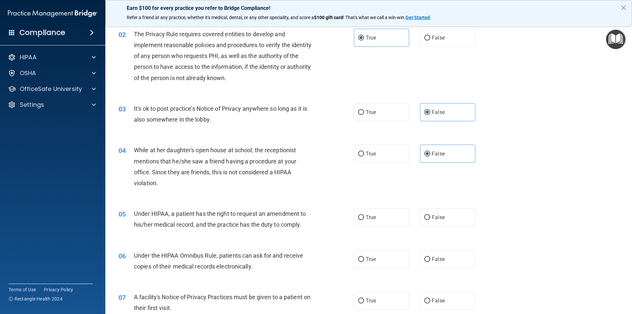
scroll to position [99, 0]
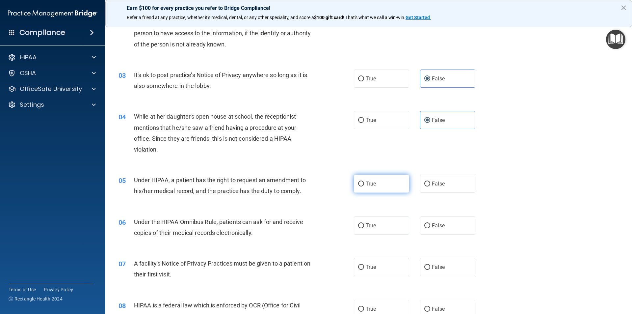
click at [372, 182] on span "True" at bounding box center [371, 183] width 10 height 6
click at [364, 182] on input "True" at bounding box center [361, 183] width 6 height 5
radio input "true"
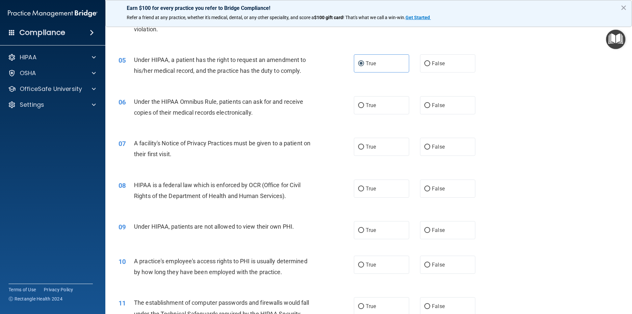
scroll to position [230, 0]
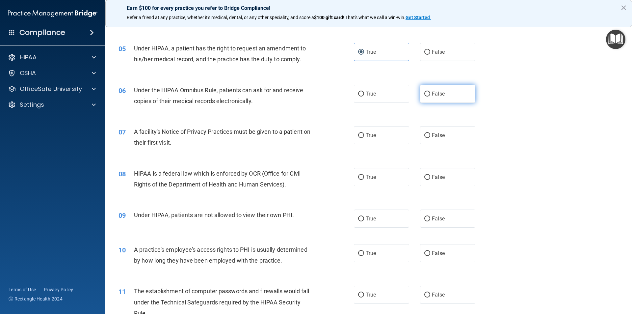
click at [436, 92] on span "False" at bounding box center [438, 94] width 13 height 6
click at [430, 92] on input "False" at bounding box center [427, 93] width 6 height 5
radio input "true"
click at [369, 134] on span "True" at bounding box center [371, 135] width 10 height 6
click at [364, 134] on input "True" at bounding box center [361, 135] width 6 height 5
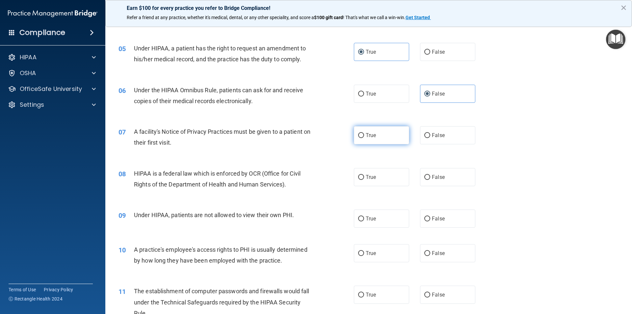
radio input "true"
click at [389, 182] on label "True" at bounding box center [381, 177] width 55 height 18
click at [364, 180] on input "True" at bounding box center [361, 177] width 6 height 5
radio input "true"
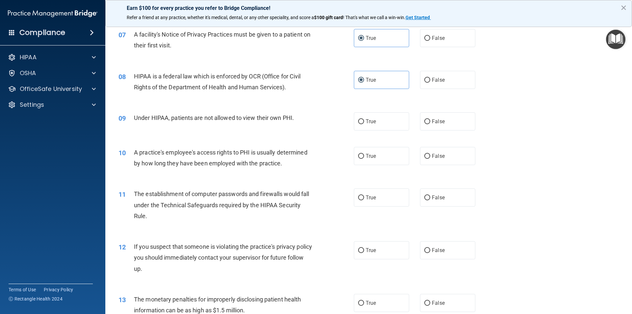
scroll to position [329, 0]
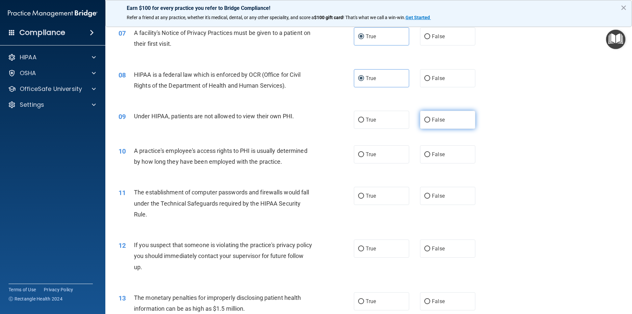
click at [440, 122] on span "False" at bounding box center [438, 120] width 13 height 6
click at [430, 122] on input "False" at bounding box center [427, 119] width 6 height 5
radio input "true"
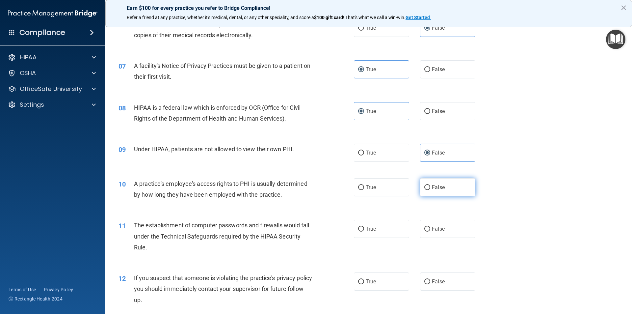
click at [442, 186] on label "False" at bounding box center [447, 187] width 55 height 18
click at [430, 186] on input "False" at bounding box center [427, 187] width 6 height 5
radio input "true"
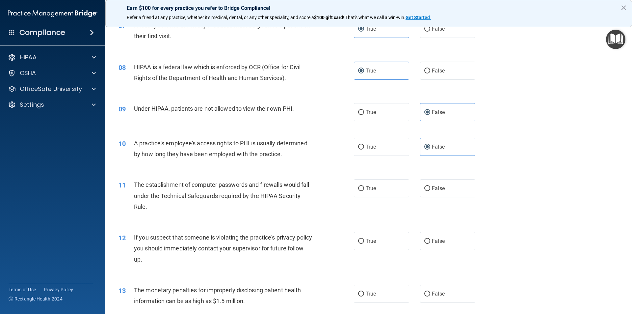
scroll to position [362, 0]
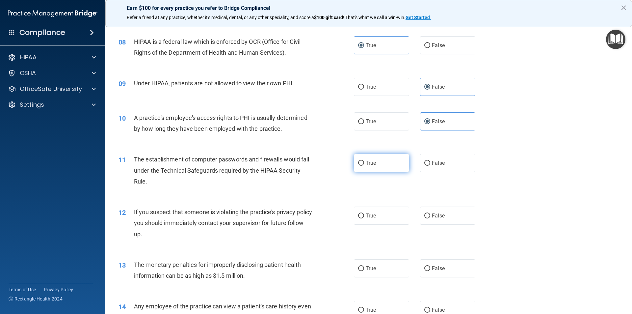
click at [385, 164] on label "True" at bounding box center [381, 163] width 55 height 18
click at [364, 164] on input "True" at bounding box center [361, 163] width 6 height 5
radio input "true"
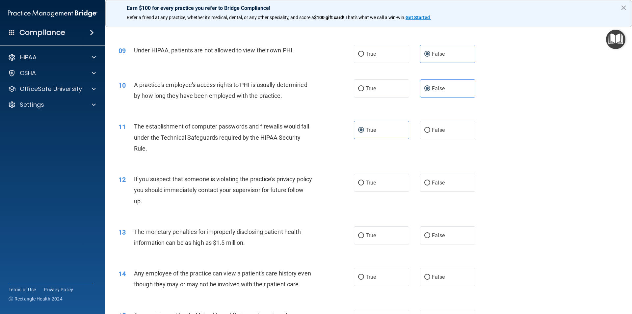
scroll to position [428, 0]
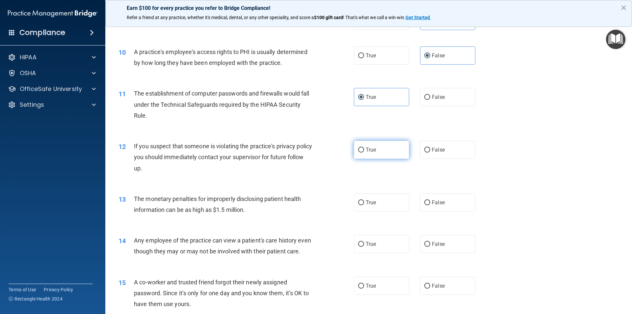
click at [374, 153] on label "True" at bounding box center [381, 150] width 55 height 18
click at [364, 152] on input "True" at bounding box center [361, 149] width 6 height 5
radio input "true"
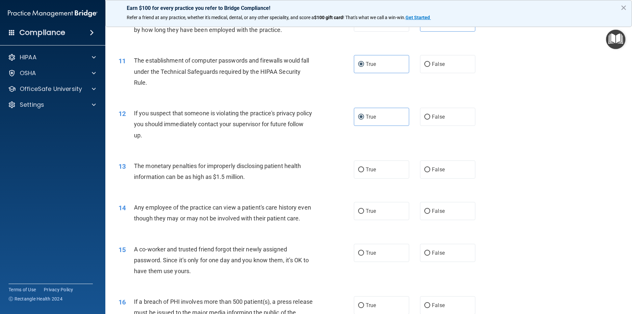
scroll to position [494, 0]
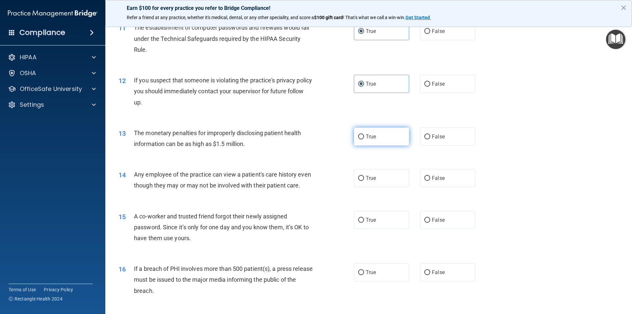
click at [370, 130] on label "True" at bounding box center [381, 136] width 55 height 18
click at [364, 134] on input "True" at bounding box center [361, 136] width 6 height 5
radio input "true"
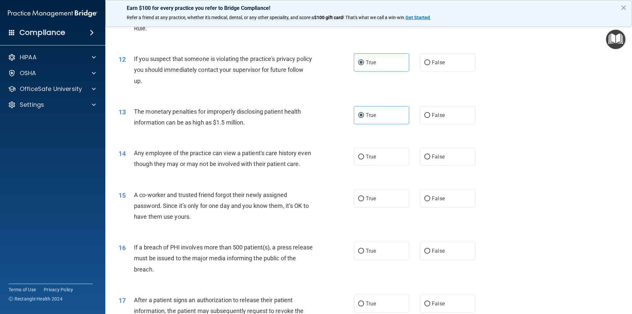
scroll to position [527, 0]
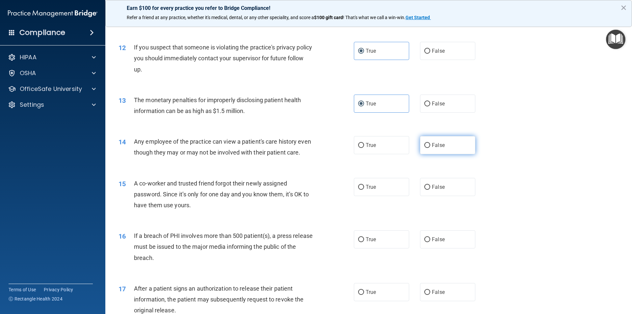
click at [453, 150] on label "False" at bounding box center [447, 145] width 55 height 18
click at [430, 148] on input "False" at bounding box center [427, 145] width 6 height 5
radio input "true"
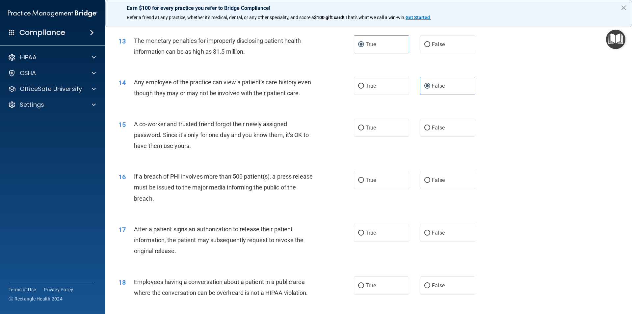
scroll to position [625, 0]
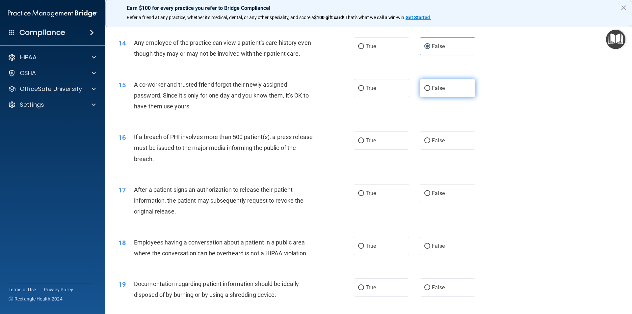
click at [435, 91] on span "False" at bounding box center [438, 88] width 13 height 6
click at [430, 91] on input "False" at bounding box center [427, 88] width 6 height 5
radio input "true"
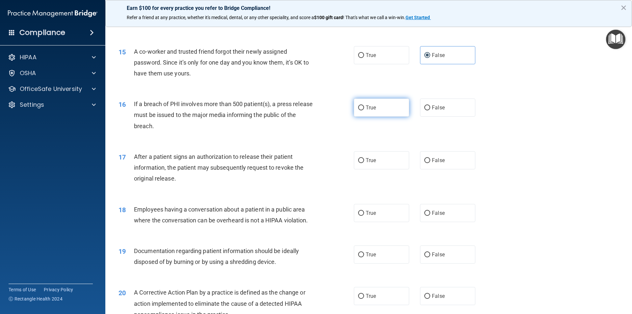
click at [377, 117] on label "True" at bounding box center [381, 107] width 55 height 18
click at [364, 110] on input "True" at bounding box center [361, 107] width 6 height 5
radio input "true"
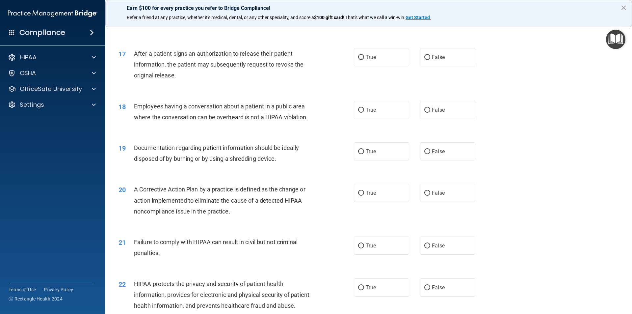
scroll to position [790, 0]
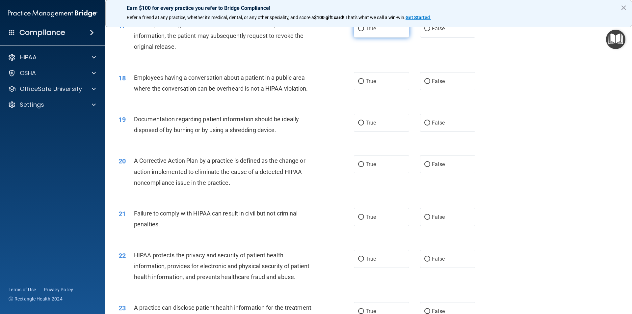
click at [377, 38] on label "True" at bounding box center [381, 28] width 55 height 18
click at [364, 31] on input "True" at bounding box center [361, 28] width 6 height 5
radio input "true"
click at [436, 84] on span "False" at bounding box center [438, 81] width 13 height 6
click at [430, 84] on input "False" at bounding box center [427, 81] width 6 height 5
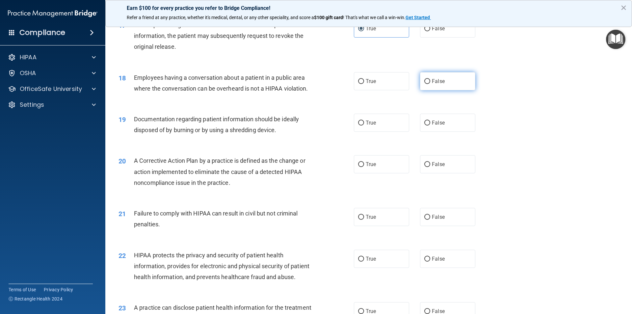
radio input "true"
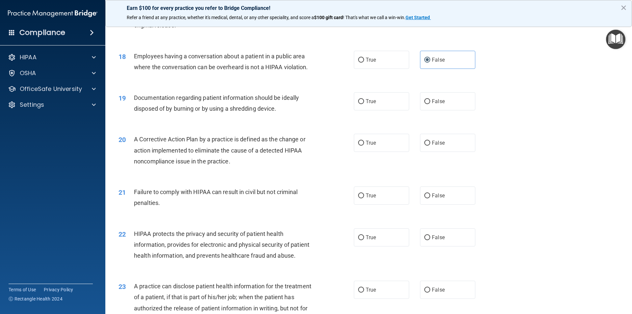
scroll to position [823, 0]
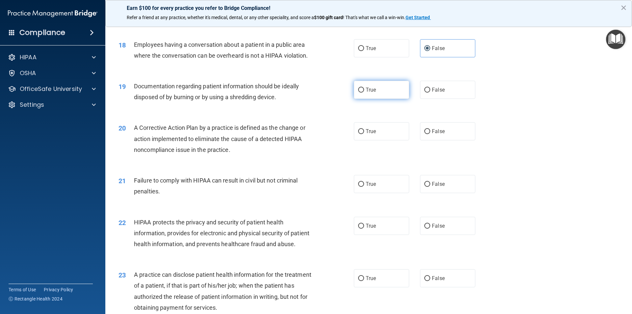
click at [377, 96] on label "True" at bounding box center [381, 90] width 55 height 18
click at [364, 92] on input "True" at bounding box center [361, 90] width 6 height 5
radio input "true"
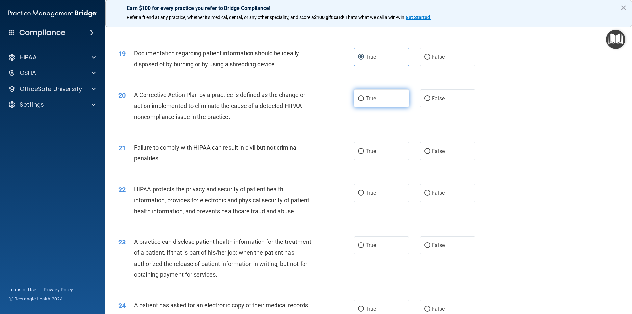
click at [360, 101] on input "True" at bounding box center [361, 98] width 6 height 5
radio input "true"
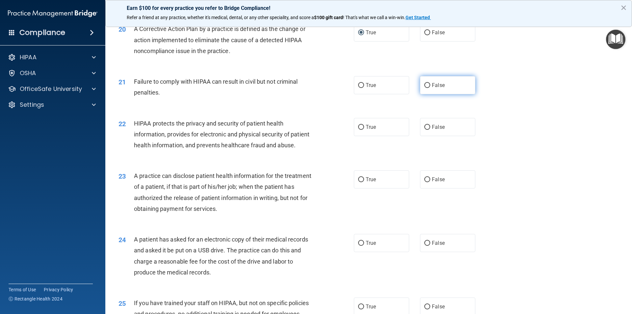
click at [440, 88] on span "False" at bounding box center [438, 85] width 13 height 6
click at [430, 88] on input "False" at bounding box center [427, 85] width 6 height 5
radio input "true"
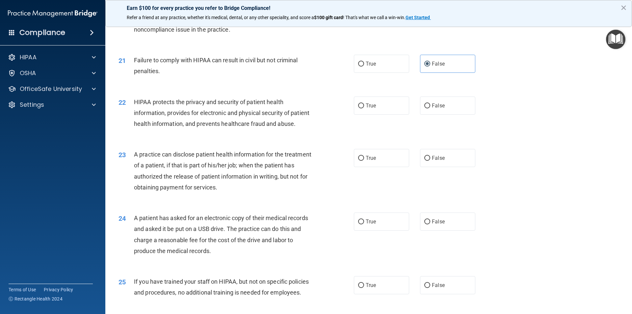
scroll to position [954, 0]
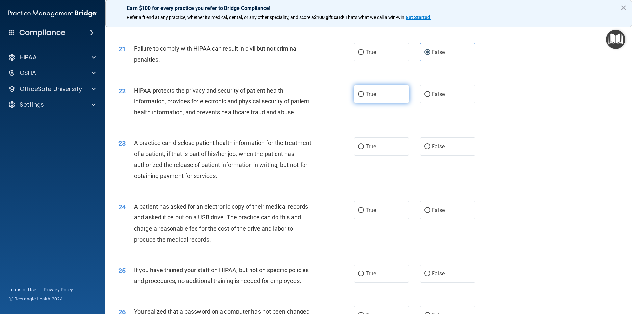
click at [386, 103] on label "True" at bounding box center [381, 94] width 55 height 18
click at [364, 97] on input "True" at bounding box center [361, 94] width 6 height 5
radio input "true"
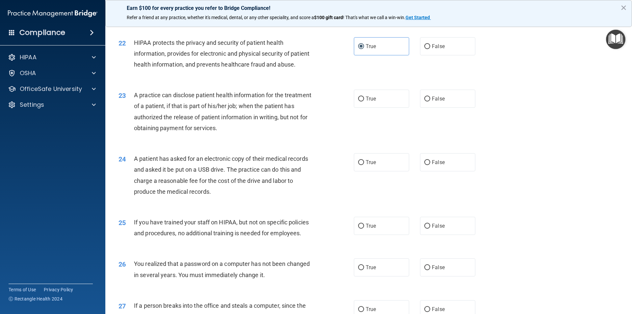
scroll to position [1020, 0]
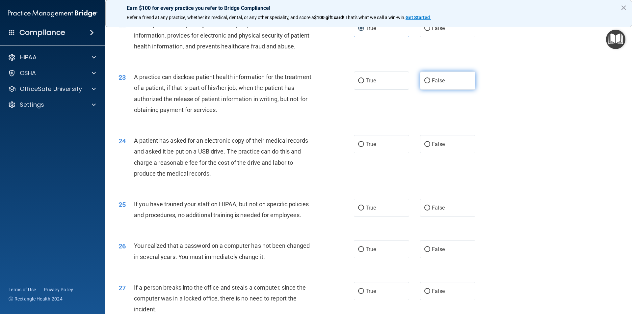
click at [443, 90] on label "False" at bounding box center [447, 80] width 55 height 18
click at [430, 83] on input "False" at bounding box center [427, 80] width 6 height 5
radio input "true"
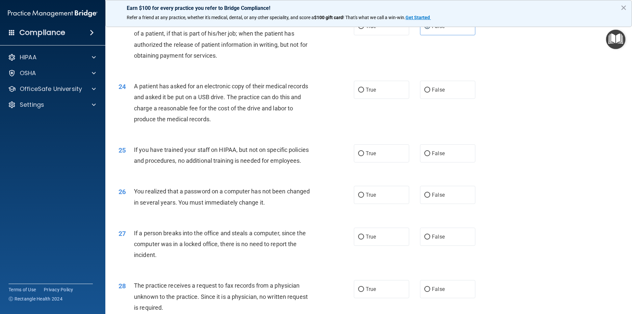
scroll to position [1086, 0]
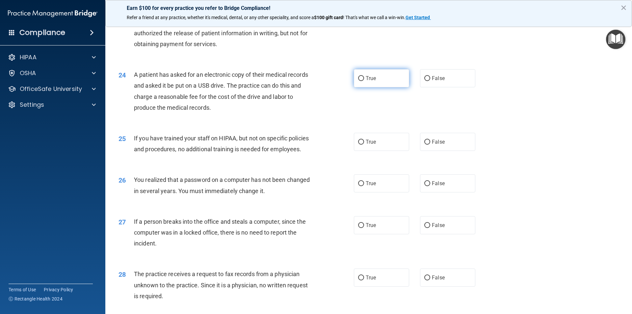
click at [377, 87] on label "True" at bounding box center [381, 78] width 55 height 18
click at [364, 81] on input "True" at bounding box center [361, 78] width 6 height 5
radio input "true"
click at [453, 151] on label "False" at bounding box center [447, 142] width 55 height 18
click at [430, 144] on input "False" at bounding box center [427, 142] width 6 height 5
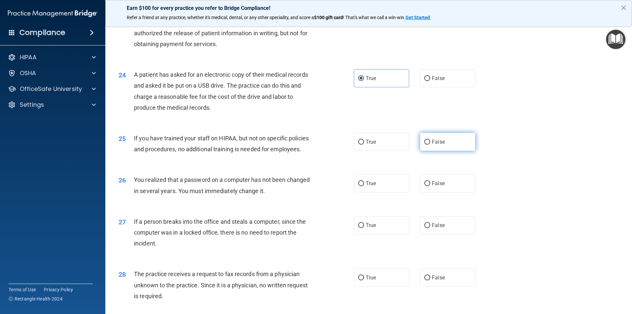
radio input "true"
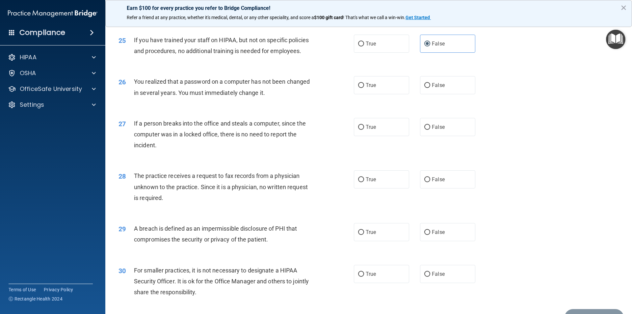
scroll to position [1185, 0]
click at [386, 93] on label "True" at bounding box center [381, 84] width 55 height 18
click at [364, 87] on input "True" at bounding box center [361, 84] width 6 height 5
radio input "true"
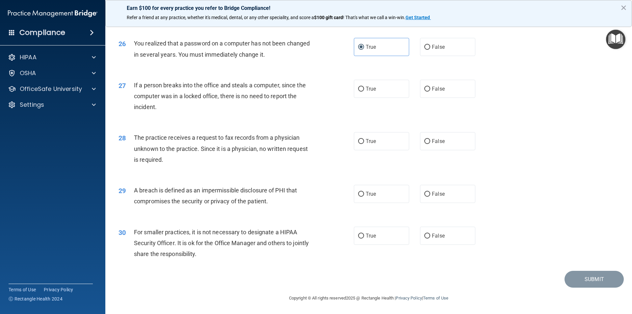
scroll to position [1244, 0]
click at [452, 91] on label "False" at bounding box center [447, 89] width 55 height 18
click at [430, 91] on input "False" at bounding box center [427, 89] width 6 height 5
radio input "true"
click at [451, 142] on label "False" at bounding box center [447, 141] width 55 height 18
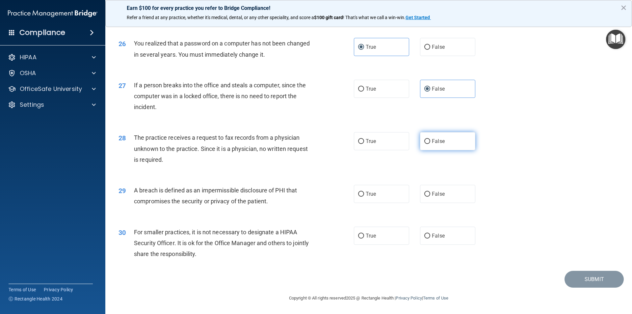
click at [430, 142] on input "False" at bounding box center [427, 141] width 6 height 5
radio input "true"
click at [357, 200] on label "True" at bounding box center [381, 194] width 55 height 18
click at [358, 196] on input "True" at bounding box center [361, 194] width 6 height 5
radio input "true"
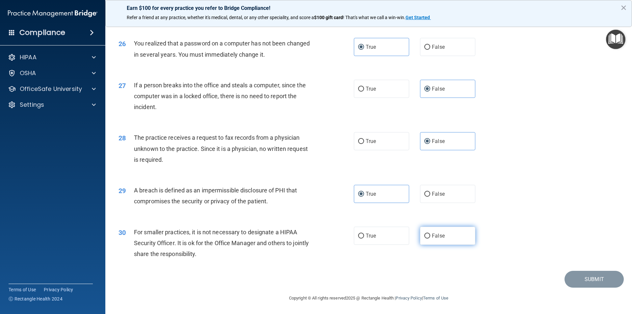
click at [457, 232] on label "False" at bounding box center [447, 235] width 55 height 18
click at [430, 233] on input "False" at bounding box center [427, 235] width 6 height 5
radio input "true"
click at [575, 270] on div "30 For smaller practices, it is not necessary to designate a HIPAA Security Off…" at bounding box center [369, 244] width 510 height 53
click at [576, 276] on button "Submit" at bounding box center [593, 279] width 59 height 17
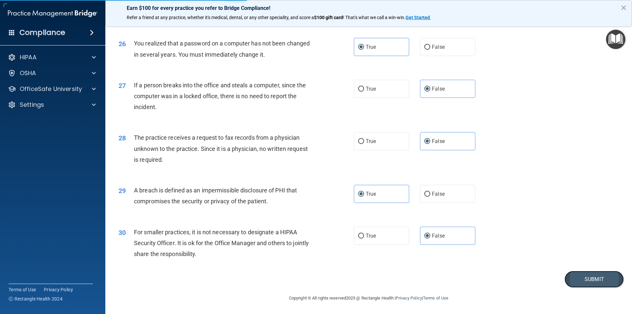
click at [580, 278] on button "Submit" at bounding box center [593, 279] width 59 height 17
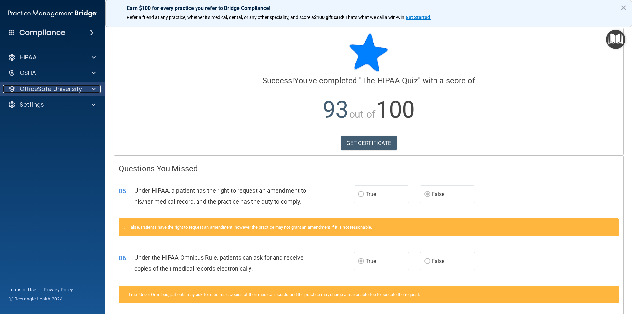
click at [62, 87] on p "OfficeSafe University" at bounding box center [51, 89] width 62 height 8
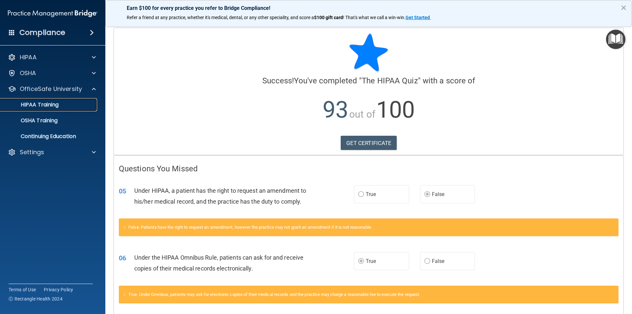
click at [63, 104] on div "HIPAA Training" at bounding box center [49, 104] width 90 height 7
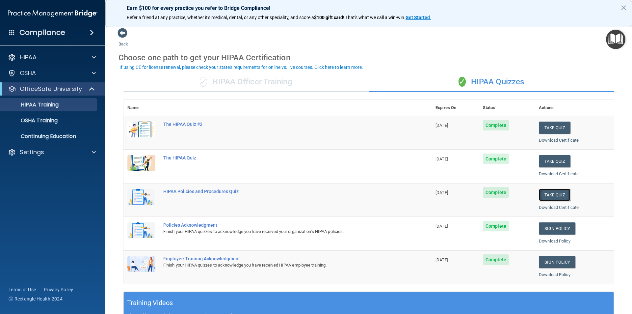
click at [548, 194] on button "Take Quiz" at bounding box center [555, 195] width 32 height 12
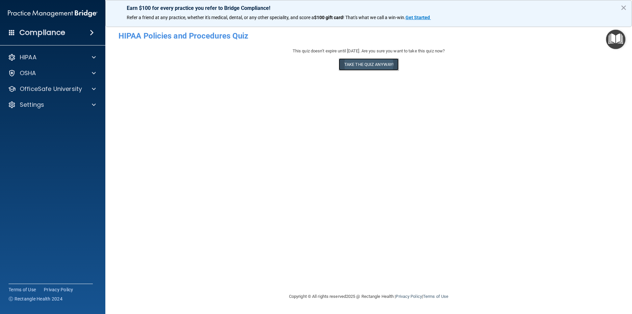
click at [369, 64] on button "Take the quiz anyway!" at bounding box center [369, 64] width 60 height 12
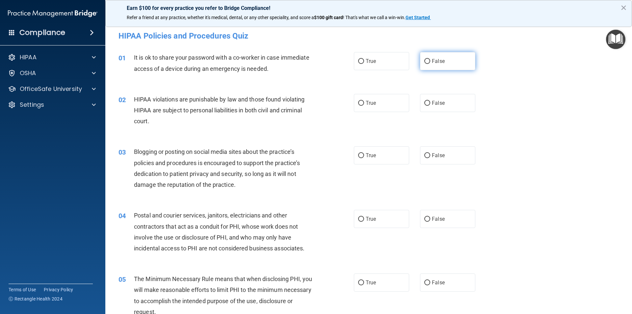
click at [443, 64] on label "False" at bounding box center [447, 61] width 55 height 18
click at [430, 64] on input "False" at bounding box center [427, 61] width 6 height 5
radio input "true"
click at [376, 104] on label "True" at bounding box center [381, 103] width 55 height 18
click at [364, 104] on input "True" at bounding box center [361, 103] width 6 height 5
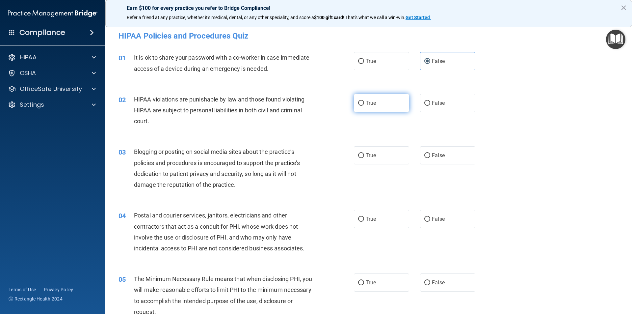
radio input "true"
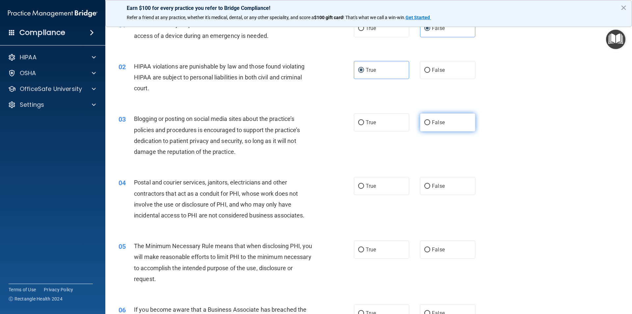
click at [447, 125] on label "False" at bounding box center [447, 122] width 55 height 18
click at [430, 125] on input "False" at bounding box center [427, 122] width 6 height 5
radio input "true"
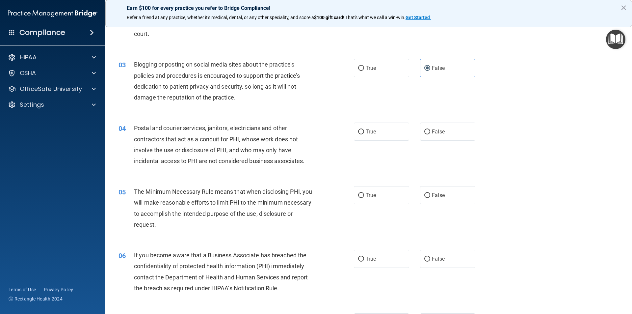
scroll to position [99, 0]
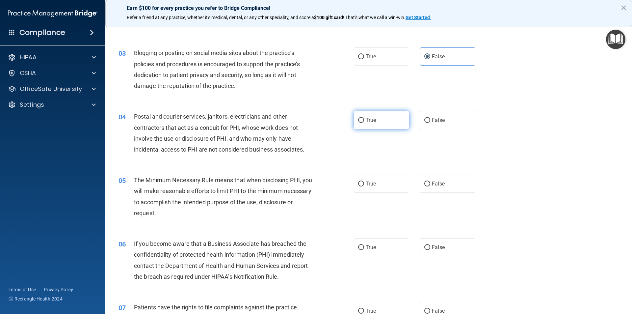
click at [388, 120] on label "True" at bounding box center [381, 120] width 55 height 18
click at [364, 120] on input "True" at bounding box center [361, 120] width 6 height 5
radio input "true"
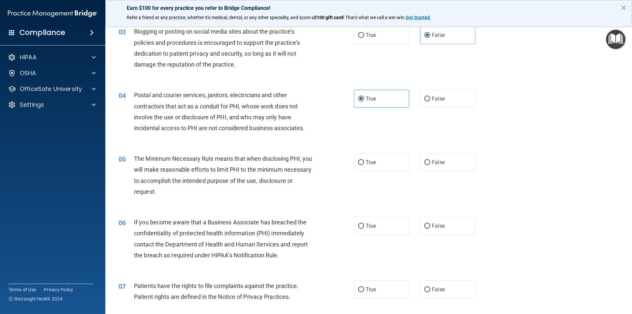
scroll to position [132, 0]
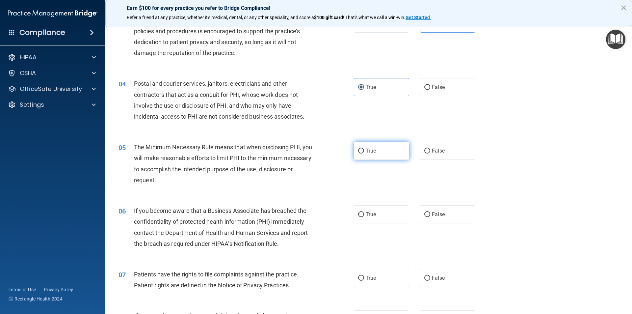
click at [383, 157] on label "True" at bounding box center [381, 151] width 55 height 18
click at [364, 153] on input "True" at bounding box center [361, 150] width 6 height 5
radio input "true"
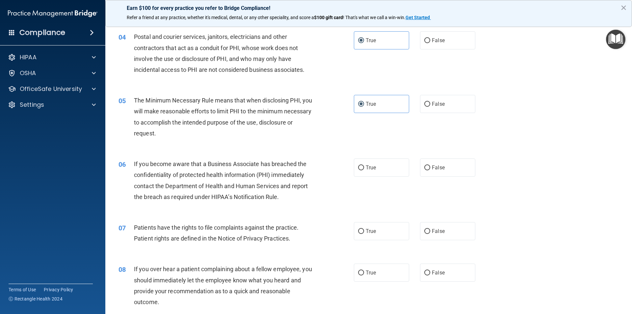
scroll to position [230, 0]
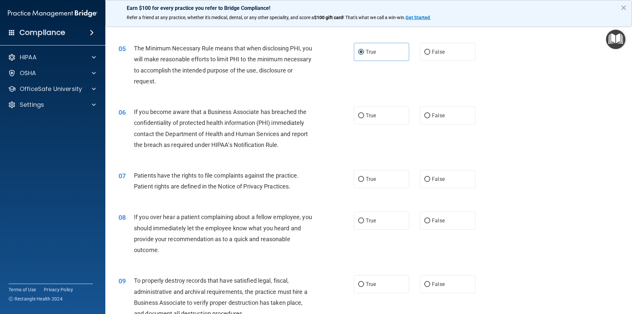
drag, startPoint x: 456, startPoint y: 114, endPoint x: 485, endPoint y: 127, distance: 32.2
click at [455, 114] on label "False" at bounding box center [447, 115] width 55 height 18
click at [430, 114] on input "False" at bounding box center [427, 115] width 6 height 5
radio input "true"
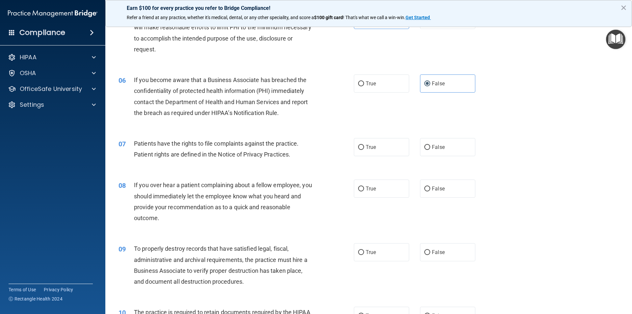
scroll to position [263, 0]
click at [395, 147] on label "True" at bounding box center [381, 146] width 55 height 18
click at [364, 147] on input "True" at bounding box center [361, 146] width 6 height 5
radio input "true"
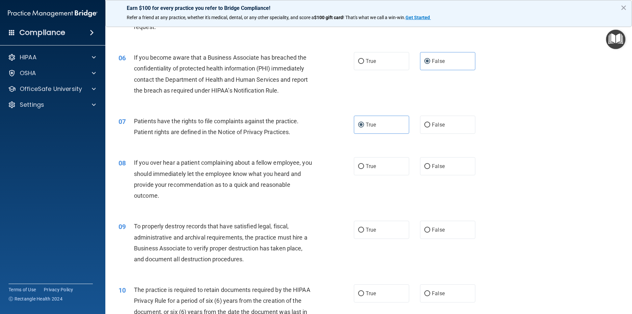
scroll to position [296, 0]
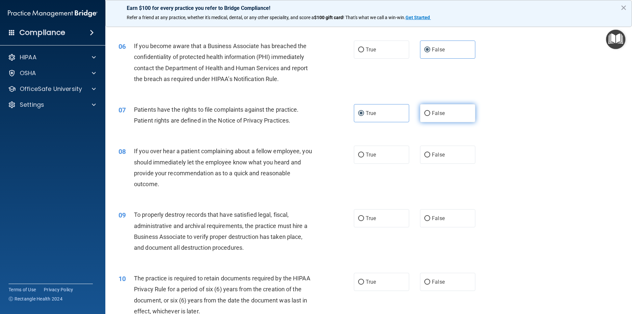
click at [433, 117] on label "False" at bounding box center [447, 113] width 55 height 18
click at [430, 116] on input "False" at bounding box center [427, 113] width 6 height 5
radio input "true"
click at [399, 107] on label "True" at bounding box center [381, 113] width 55 height 18
click at [364, 111] on input "True" at bounding box center [361, 113] width 6 height 5
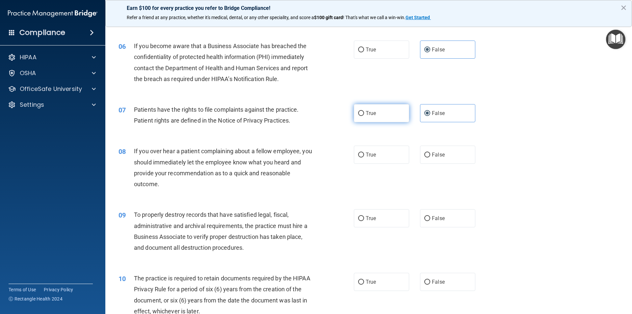
radio input "true"
radio input "false"
click at [436, 152] on span "False" at bounding box center [438, 154] width 13 height 6
click at [430, 152] on input "False" at bounding box center [427, 154] width 6 height 5
radio input "true"
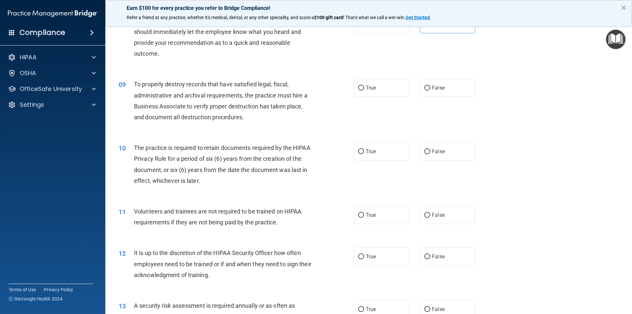
scroll to position [428, 0]
click at [357, 82] on label "True" at bounding box center [381, 86] width 55 height 18
click at [358, 84] on input "True" at bounding box center [361, 86] width 6 height 5
radio input "true"
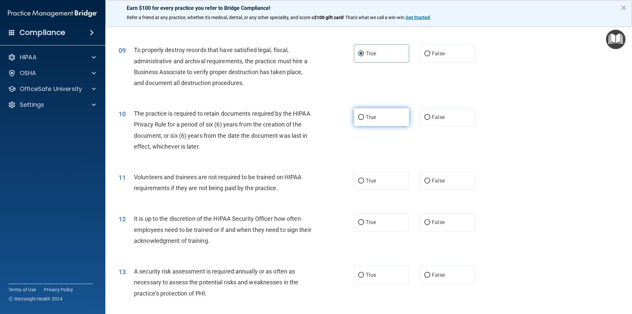
click at [379, 114] on label "True" at bounding box center [381, 117] width 55 height 18
click at [364, 115] on input "True" at bounding box center [361, 117] width 6 height 5
radio input "true"
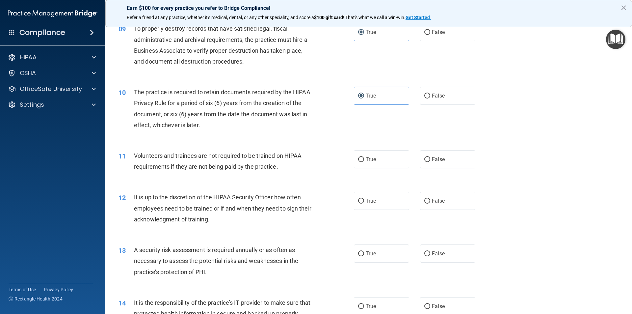
scroll to position [494, 0]
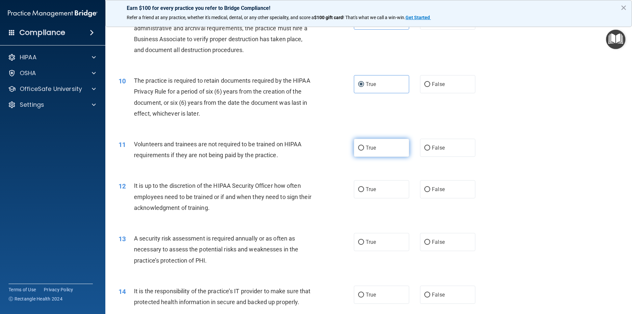
click at [368, 147] on span "True" at bounding box center [371, 147] width 10 height 6
click at [364, 147] on input "True" at bounding box center [361, 147] width 6 height 5
radio input "true"
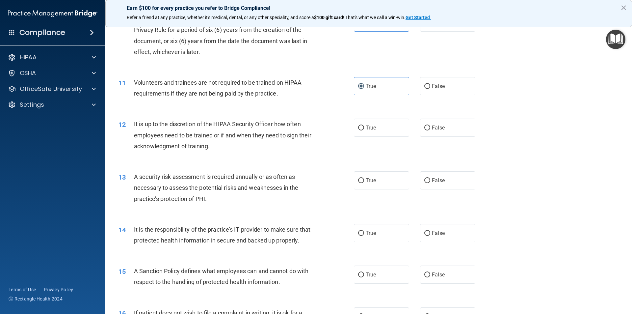
scroll to position [559, 0]
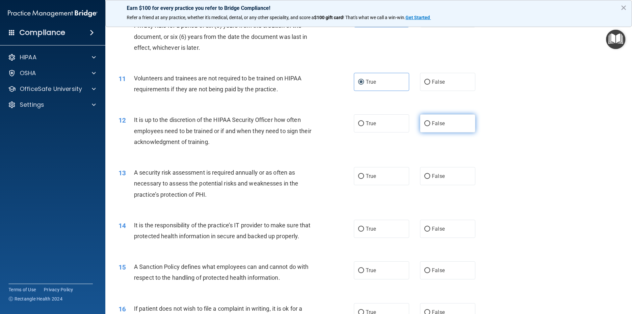
click at [454, 128] on label "False" at bounding box center [447, 123] width 55 height 18
click at [430, 126] on input "False" at bounding box center [427, 123] width 6 height 5
radio input "true"
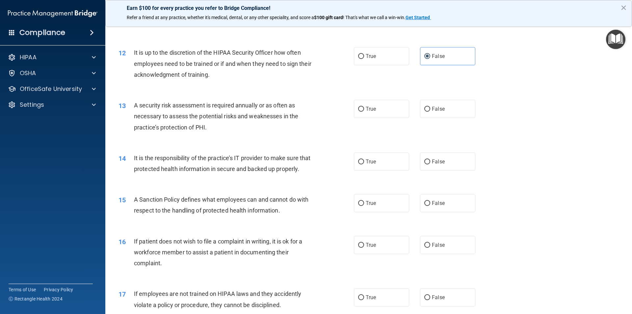
scroll to position [658, 0]
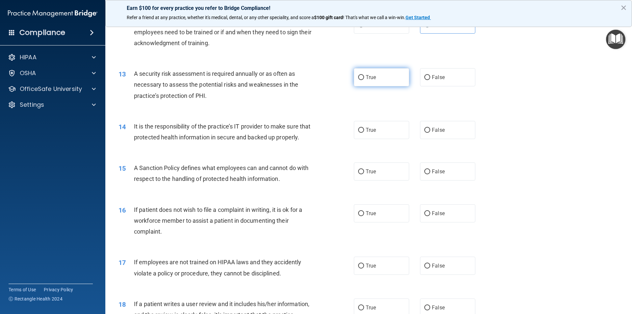
click at [383, 78] on label "True" at bounding box center [381, 77] width 55 height 18
click at [364, 78] on input "True" at bounding box center [361, 77] width 6 height 5
radio input "true"
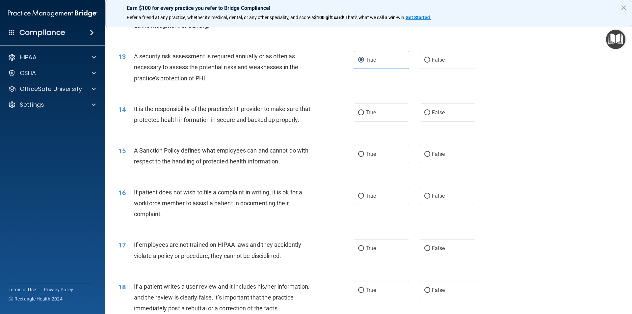
scroll to position [691, 0]
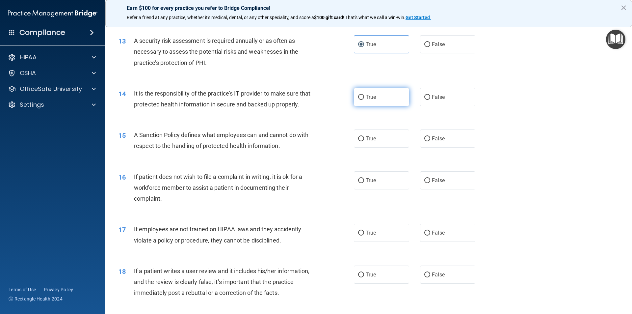
click at [371, 98] on span "True" at bounding box center [371, 97] width 10 height 6
click at [364, 98] on input "True" at bounding box center [361, 97] width 6 height 5
radio input "true"
click at [455, 98] on label "False" at bounding box center [447, 97] width 55 height 18
click at [430, 98] on input "False" at bounding box center [427, 97] width 6 height 5
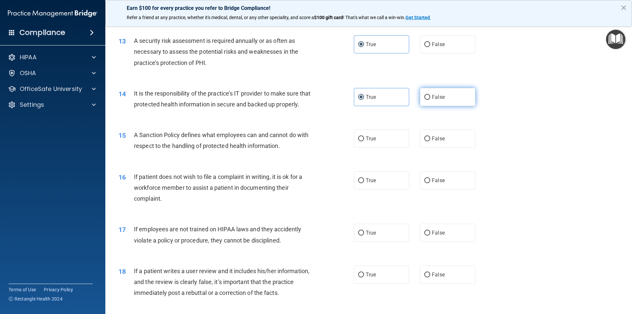
radio input "true"
radio input "false"
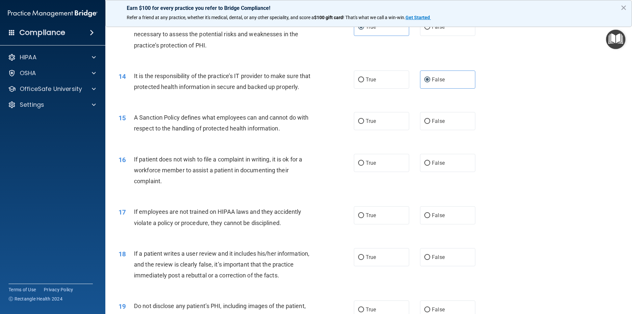
scroll to position [724, 0]
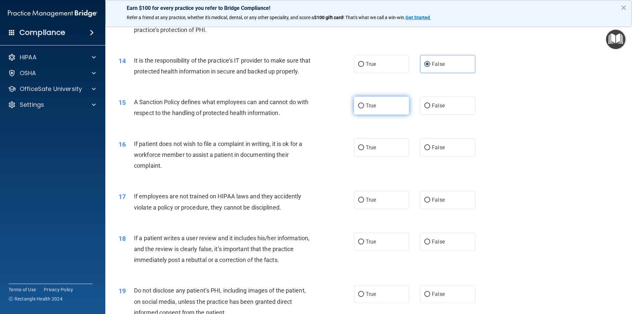
click at [392, 115] on label "True" at bounding box center [381, 105] width 55 height 18
click at [364, 108] on input "True" at bounding box center [361, 105] width 6 height 5
radio input "true"
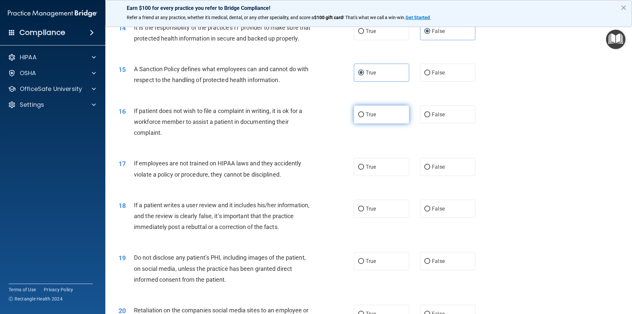
click at [378, 123] on label "True" at bounding box center [381, 114] width 55 height 18
click at [364, 117] on input "True" at bounding box center [361, 114] width 6 height 5
radio input "true"
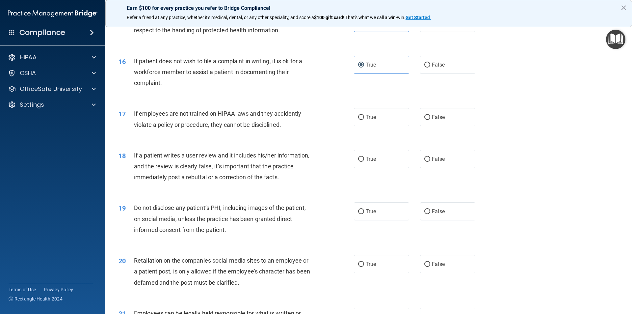
scroll to position [823, 0]
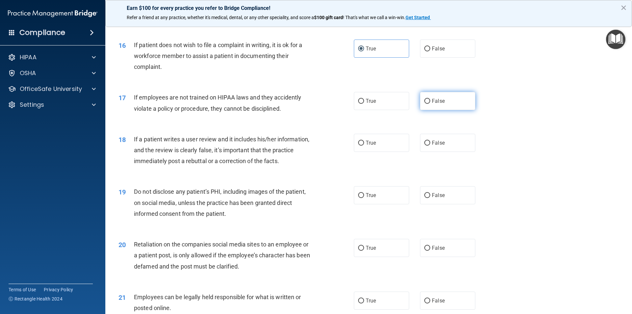
click at [434, 104] on span "False" at bounding box center [438, 101] width 13 height 6
click at [430, 104] on input "False" at bounding box center [427, 101] width 6 height 5
radio input "true"
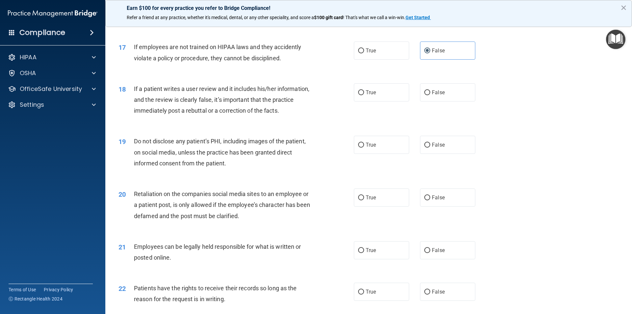
scroll to position [889, 0]
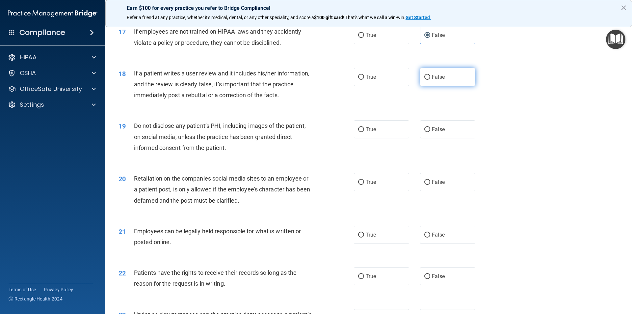
click at [457, 86] on label "False" at bounding box center [447, 77] width 55 height 18
click at [430, 80] on input "False" at bounding box center [427, 77] width 6 height 5
radio input "true"
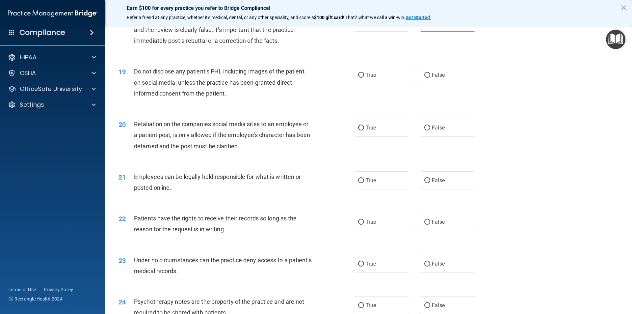
scroll to position [954, 0]
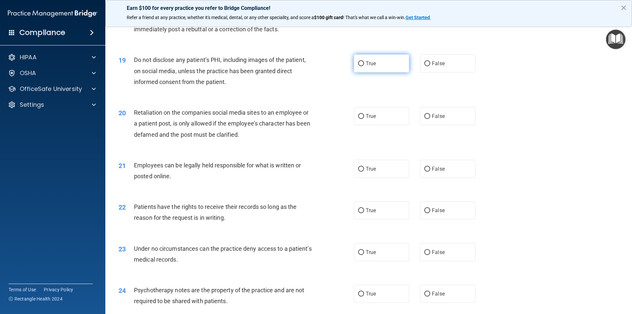
click at [384, 72] on label "True" at bounding box center [381, 63] width 55 height 18
click at [364, 66] on input "True" at bounding box center [361, 63] width 6 height 5
radio input "true"
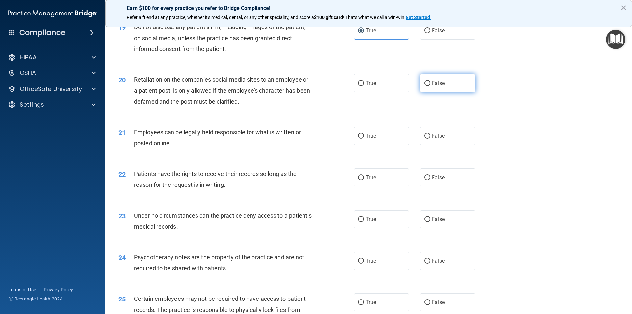
click at [438, 86] on span "False" at bounding box center [438, 83] width 13 height 6
click at [430, 86] on input "False" at bounding box center [427, 83] width 6 height 5
radio input "true"
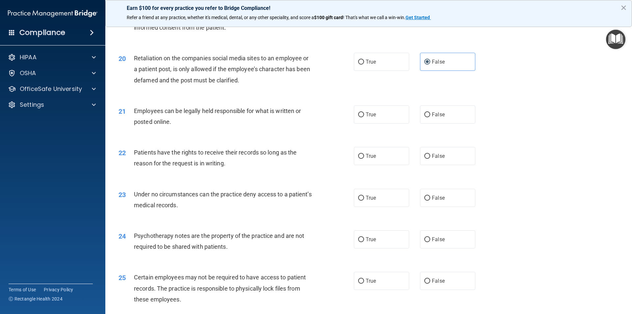
scroll to position [1020, 0]
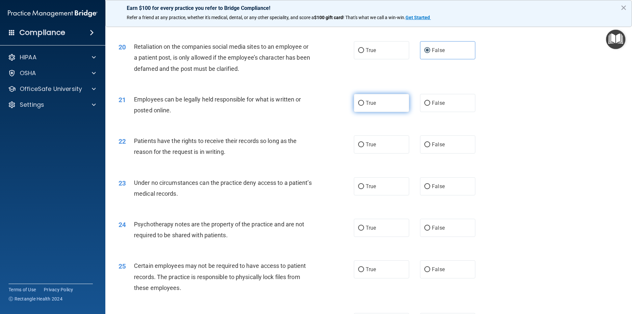
click at [378, 112] on label "True" at bounding box center [381, 103] width 55 height 18
click at [364, 106] on input "True" at bounding box center [361, 103] width 6 height 5
radio input "true"
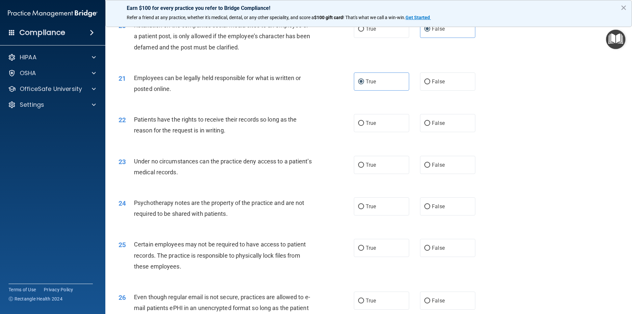
scroll to position [1053, 0]
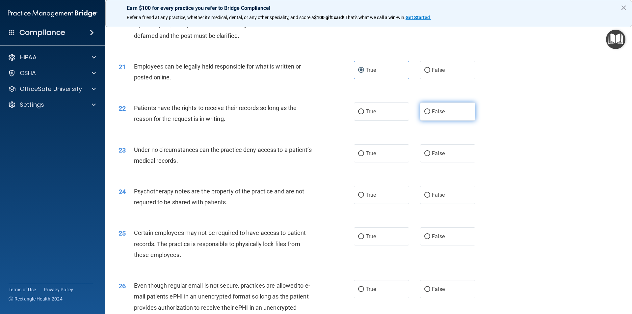
click at [434, 115] on span "False" at bounding box center [438, 111] width 13 height 6
click at [430, 114] on input "False" at bounding box center [427, 111] width 6 height 5
radio input "true"
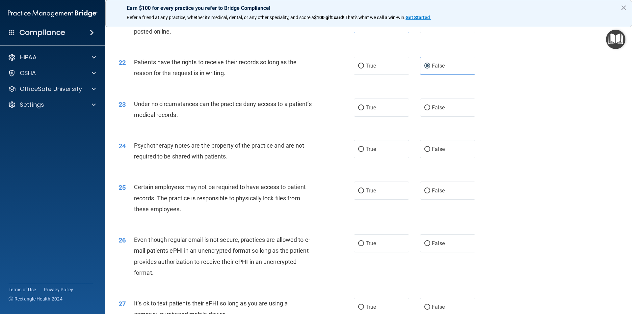
scroll to position [1119, 0]
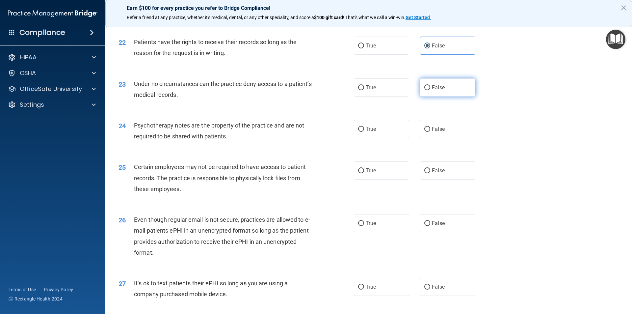
click at [441, 91] on span "False" at bounding box center [438, 87] width 13 height 6
click at [430, 90] on input "False" at bounding box center [427, 87] width 6 height 5
radio input "true"
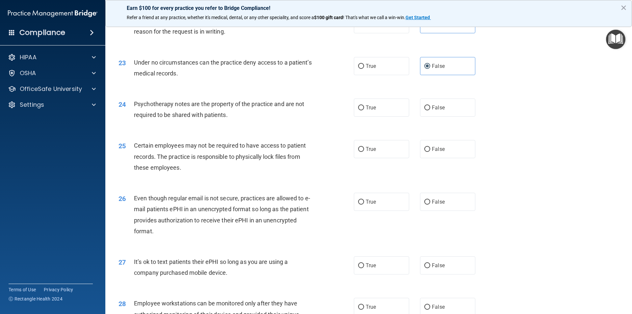
scroll to position [1152, 0]
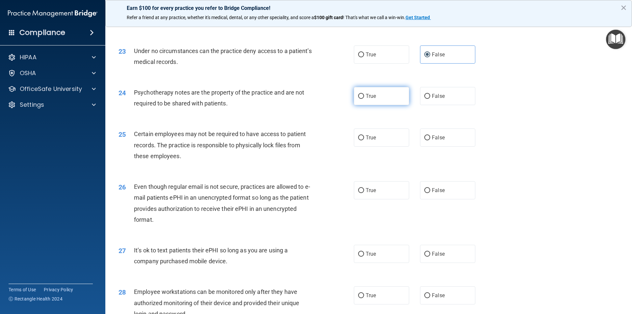
click at [370, 99] on span "True" at bounding box center [371, 96] width 10 height 6
click at [364, 99] on input "True" at bounding box center [361, 96] width 6 height 5
radio input "true"
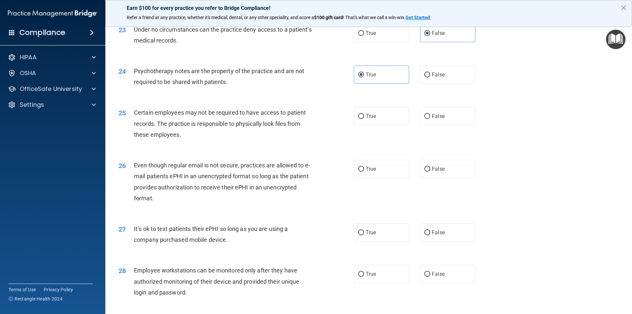
scroll to position [1185, 0]
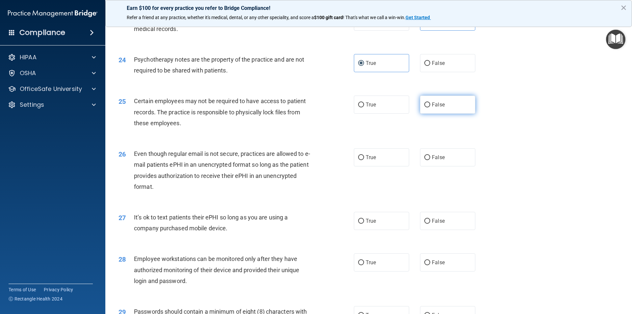
click at [448, 114] on label "False" at bounding box center [447, 104] width 55 height 18
click at [430, 107] on input "False" at bounding box center [427, 104] width 6 height 5
radio input "true"
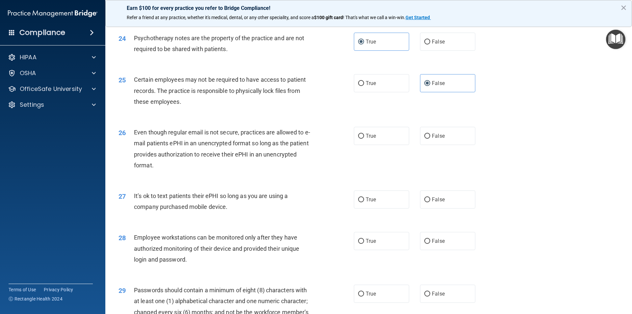
scroll to position [1218, 0]
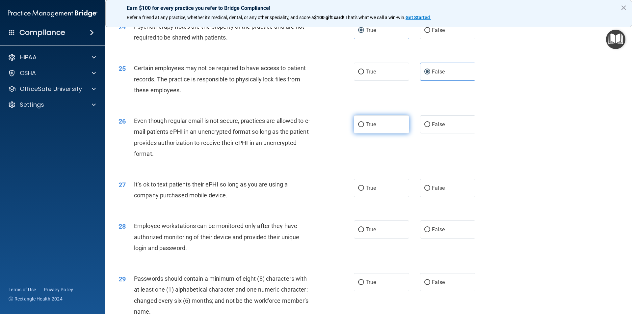
click at [388, 133] on label "True" at bounding box center [381, 124] width 55 height 18
click at [364, 127] on input "True" at bounding box center [361, 124] width 6 height 5
radio input "true"
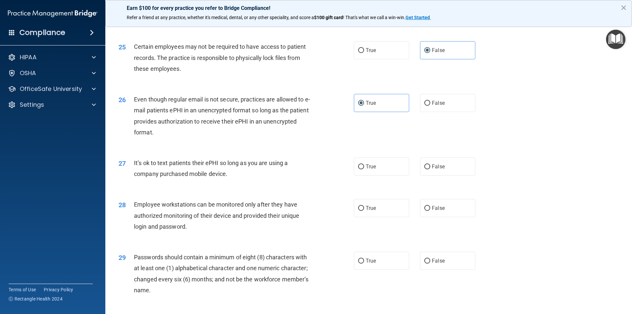
scroll to position [1251, 0]
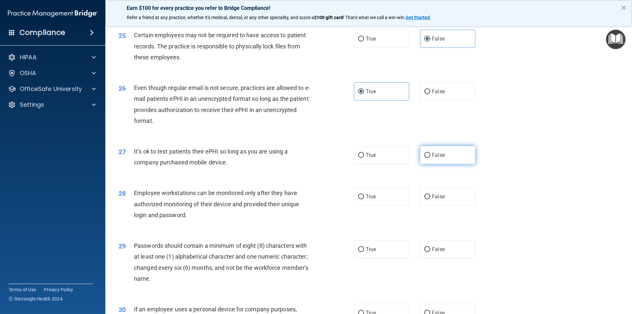
click at [435, 164] on label "False" at bounding box center [447, 155] width 55 height 18
click at [430, 158] on input "False" at bounding box center [427, 155] width 6 height 5
radio input "true"
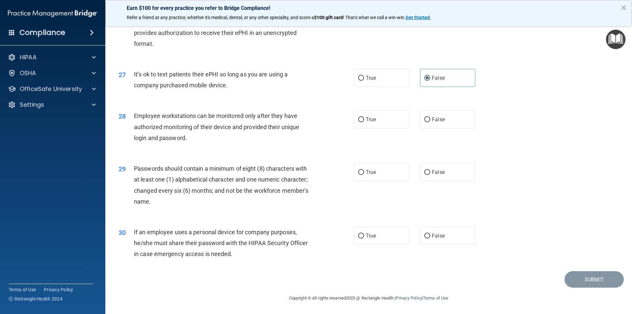
scroll to position [1338, 0]
click at [383, 122] on label "True" at bounding box center [381, 119] width 55 height 18
click at [364, 122] on input "True" at bounding box center [361, 119] width 6 height 5
radio input "true"
click at [385, 173] on label "True" at bounding box center [381, 172] width 55 height 18
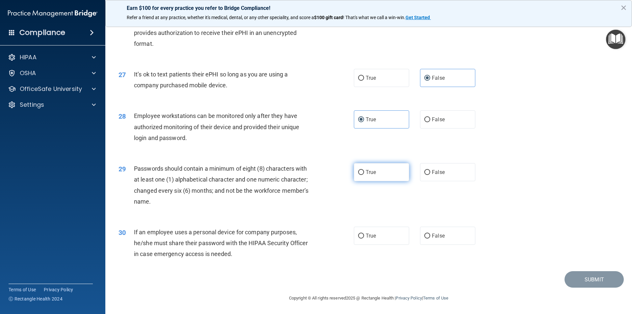
click at [364, 173] on input "True" at bounding box center [361, 172] width 6 height 5
radio input "true"
click at [442, 233] on label "False" at bounding box center [447, 235] width 55 height 18
click at [430, 233] on input "False" at bounding box center [427, 235] width 6 height 5
radio input "true"
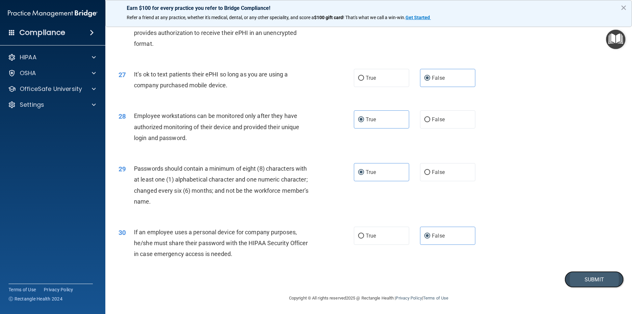
click at [587, 277] on button "Submit" at bounding box center [593, 279] width 59 height 17
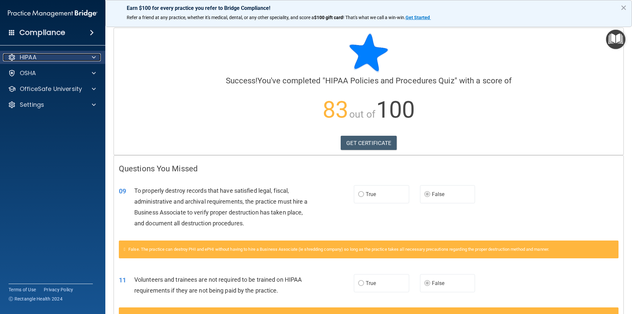
click at [50, 56] on div "HIPAA" at bounding box center [44, 57] width 82 height 8
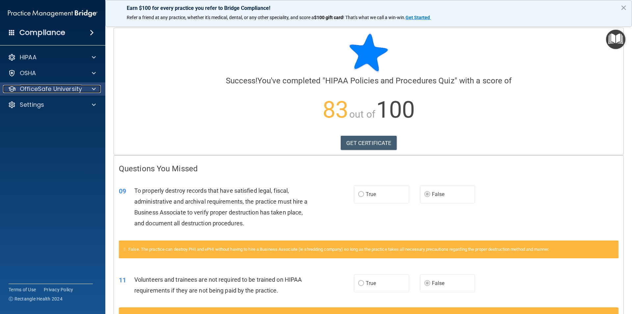
click at [64, 87] on p "OfficeSafe University" at bounding box center [51, 89] width 62 height 8
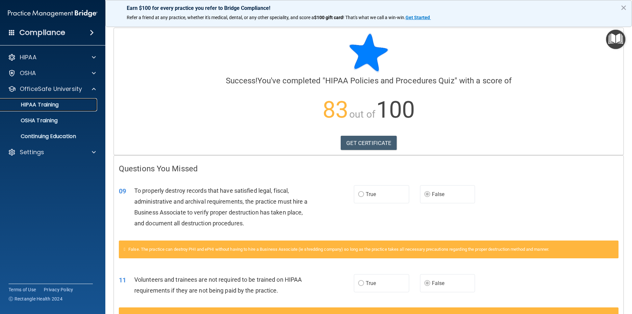
click at [64, 107] on div "HIPAA Training" at bounding box center [49, 104] width 90 height 7
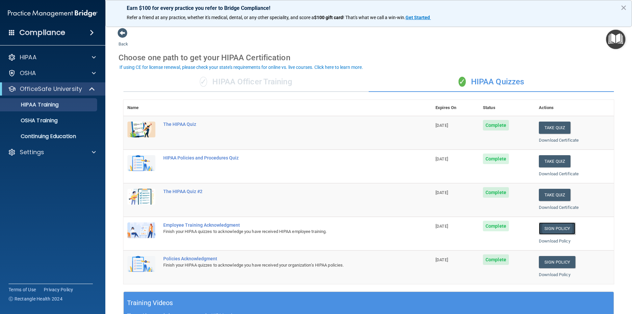
click at [561, 228] on link "Sign Policy" at bounding box center [557, 228] width 37 height 12
click at [549, 259] on link "Sign Policy" at bounding box center [557, 262] width 37 height 12
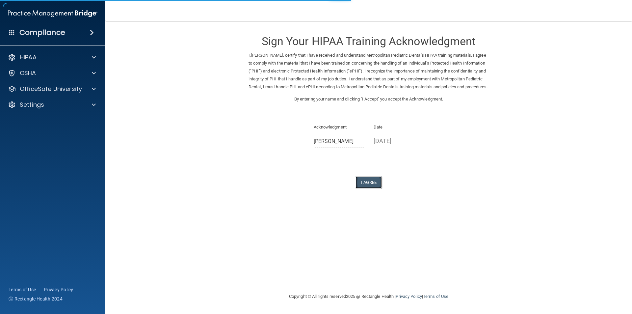
click at [369, 186] on button "I Agree" at bounding box center [368, 182] width 26 height 12
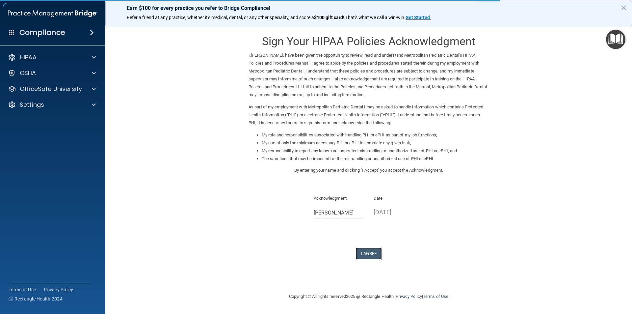
click at [370, 252] on button "I Agree" at bounding box center [368, 253] width 26 height 12
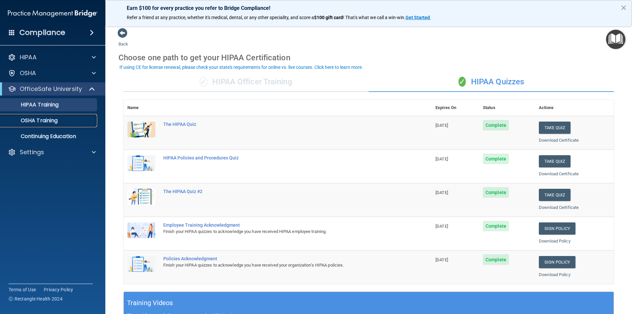
click at [66, 124] on link "OSHA Training" at bounding box center [45, 120] width 104 height 13
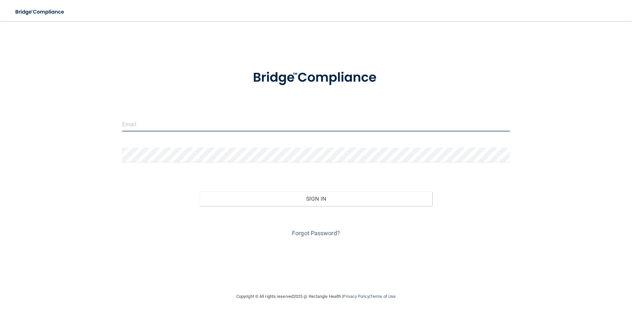
click at [178, 123] on input "email" at bounding box center [316, 124] width 388 height 15
type input "[EMAIL_ADDRESS][DOMAIN_NAME]"
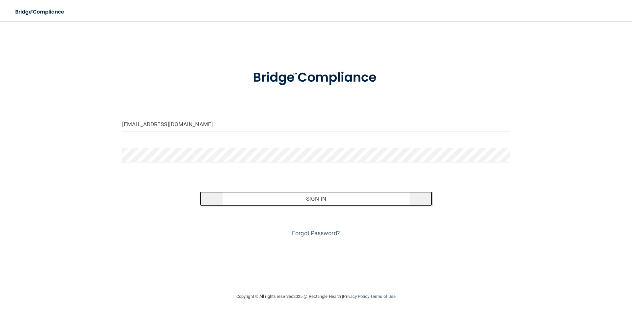
click at [280, 201] on button "Sign In" at bounding box center [316, 198] width 233 height 14
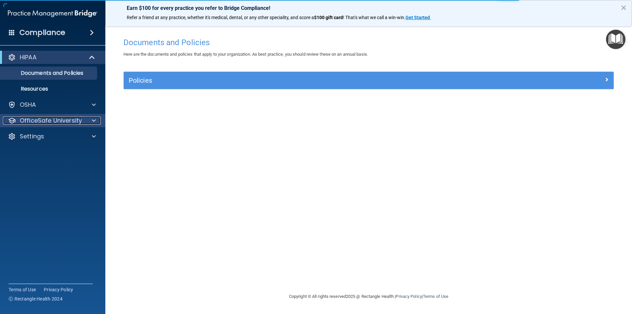
click at [69, 117] on p "OfficeSafe University" at bounding box center [51, 121] width 62 height 8
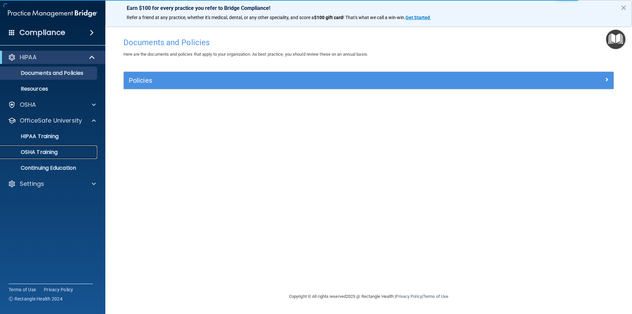
click at [57, 153] on p "OSHA Training" at bounding box center [30, 152] width 53 height 7
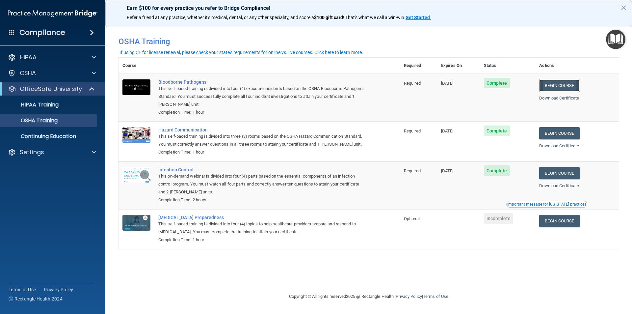
click at [561, 86] on link "Begin Course" at bounding box center [559, 85] width 40 height 12
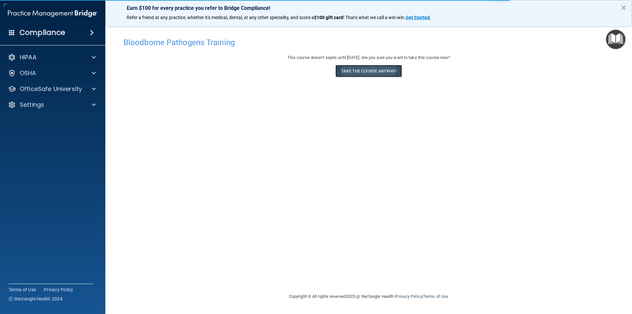
click at [370, 72] on button "Take the course anyway!" at bounding box center [368, 71] width 66 height 12
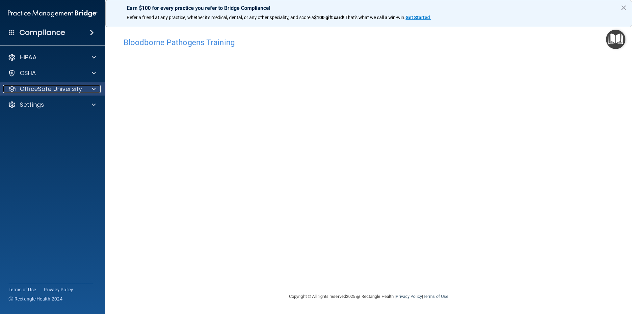
click at [63, 89] on p "OfficeSafe University" at bounding box center [51, 89] width 62 height 8
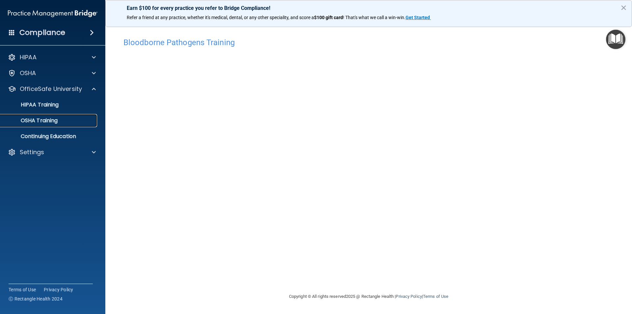
click at [57, 121] on p "OSHA Training" at bounding box center [30, 120] width 53 height 7
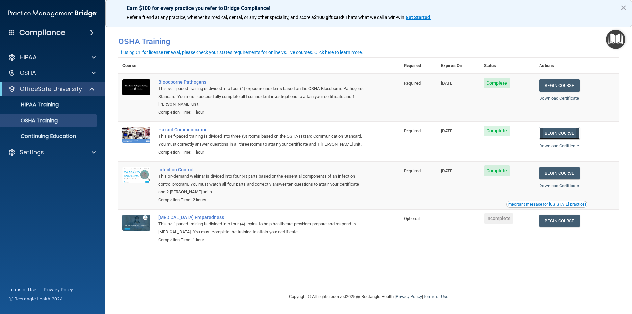
click at [569, 134] on link "Begin Course" at bounding box center [559, 133] width 40 height 12
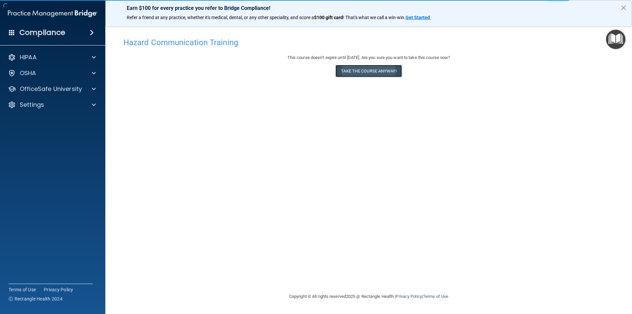
click at [376, 70] on button "Take the course anyway!" at bounding box center [368, 71] width 66 height 12
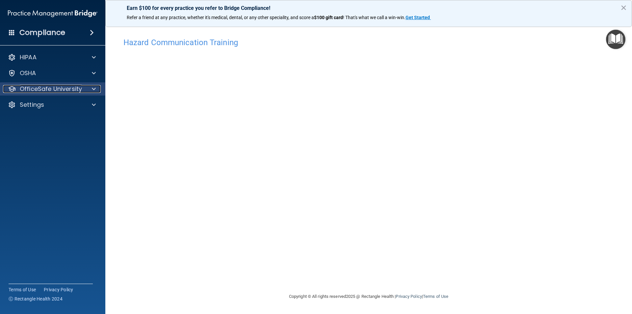
click at [76, 90] on p "OfficeSafe University" at bounding box center [51, 89] width 62 height 8
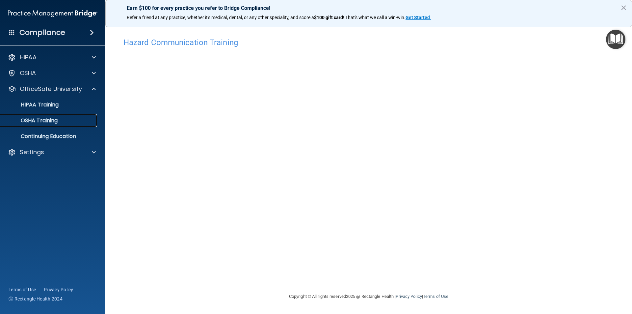
click at [65, 121] on div "OSHA Training" at bounding box center [49, 120] width 90 height 7
